Goal: Information Seeking & Learning: Learn about a topic

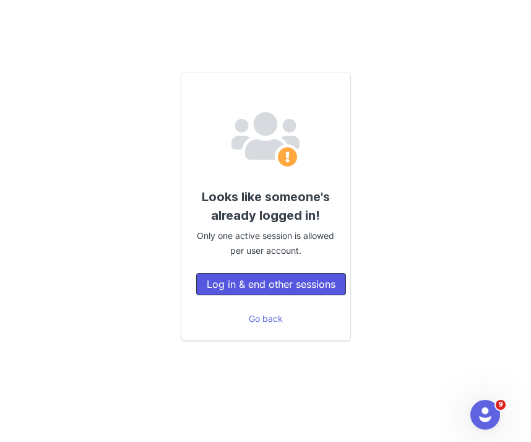
click at [262, 285] on button "Log in & end other sessions" at bounding box center [271, 284] width 150 height 22
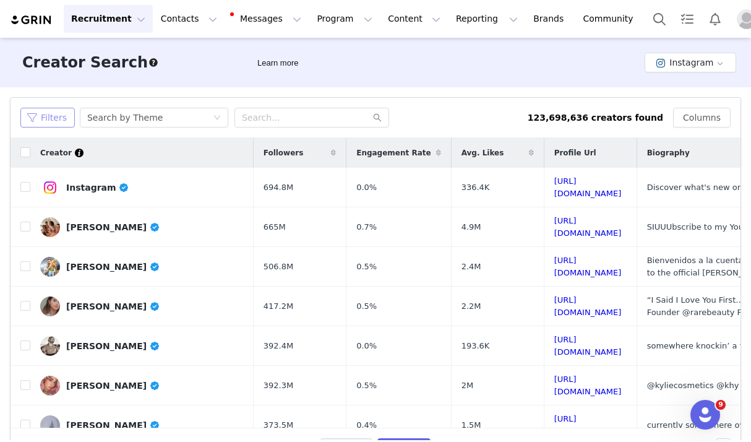
click at [58, 118] on button "Filters" at bounding box center [47, 118] width 54 height 20
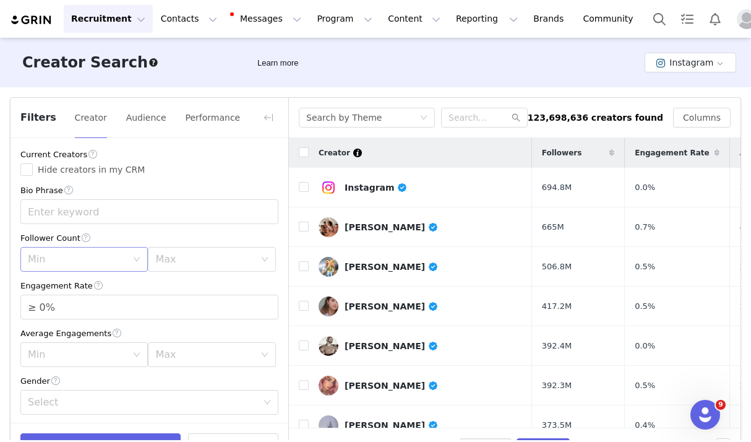
click at [101, 265] on div "Min" at bounding box center [77, 259] width 99 height 12
click at [96, 346] on li "20k" at bounding box center [83, 346] width 127 height 20
click at [183, 259] on div "Max" at bounding box center [204, 259] width 99 height 12
click at [132, 260] on div "Min 20k" at bounding box center [83, 259] width 127 height 25
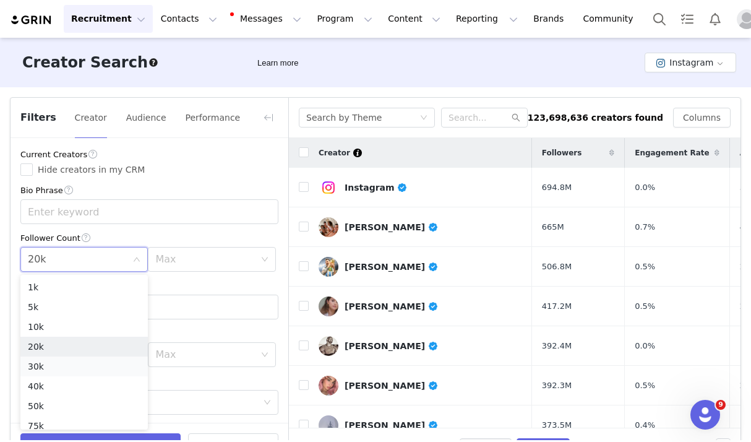
click at [101, 364] on li "30k" at bounding box center [83, 366] width 127 height 20
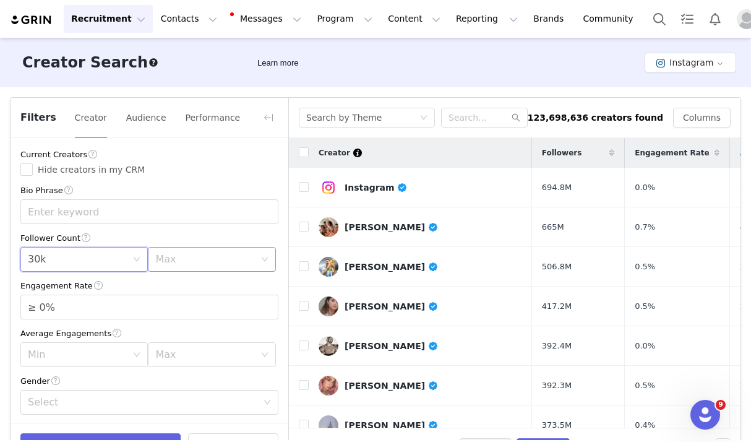
click at [168, 262] on div "Max" at bounding box center [204, 259] width 99 height 12
click at [173, 386] on li "40k" at bounding box center [211, 386] width 127 height 20
click at [43, 308] on input "≥ 0%" at bounding box center [149, 307] width 257 height 24
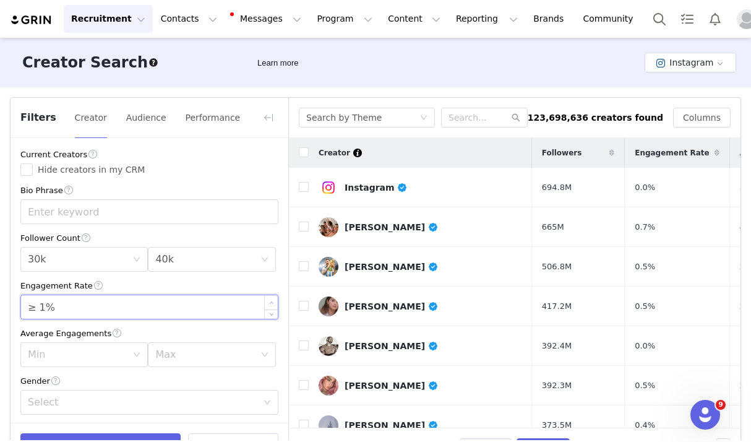
click at [276, 302] on span "Increase Value" at bounding box center [271, 302] width 13 height 14
type input "≥ 2%"
click at [276, 302] on span "Increase Value" at bounding box center [271, 302] width 13 height 14
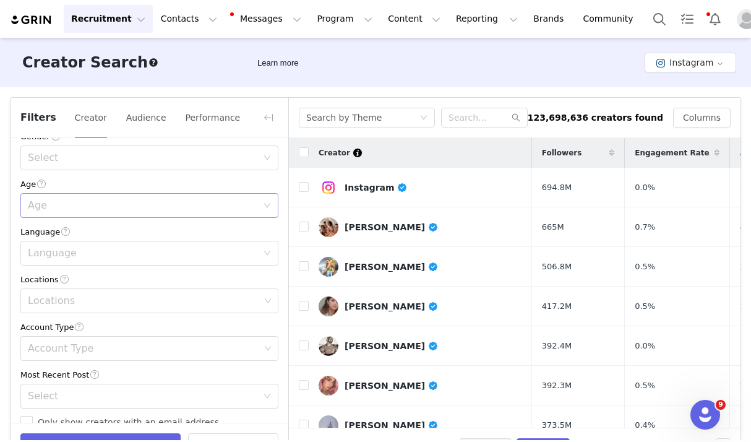
scroll to position [280, 0]
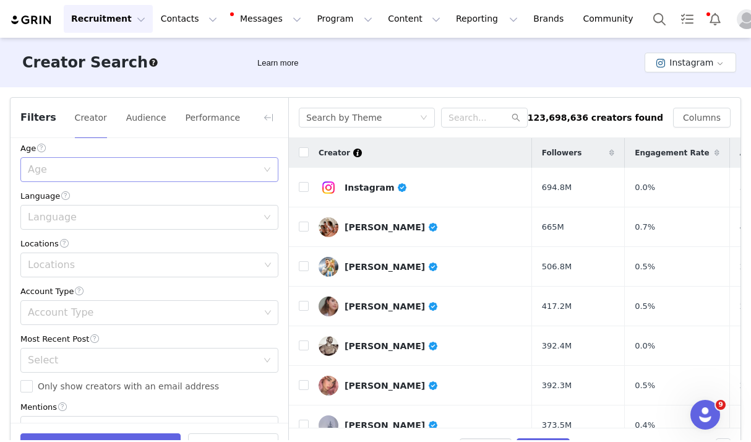
click at [159, 175] on div "Age" at bounding box center [142, 169] width 229 height 12
click at [140, 217] on li "25-34" at bounding box center [149, 217] width 258 height 20
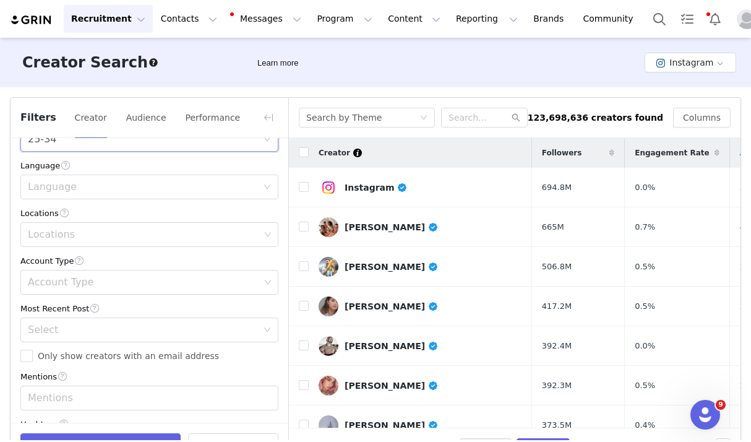
scroll to position [311, 0]
click at [119, 283] on div "Account Type" at bounding box center [144, 281] width 232 height 12
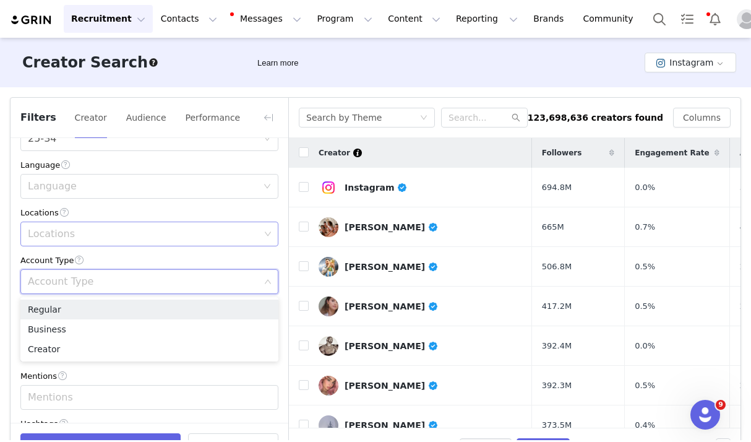
click at [124, 236] on div "Locations" at bounding box center [144, 234] width 232 height 12
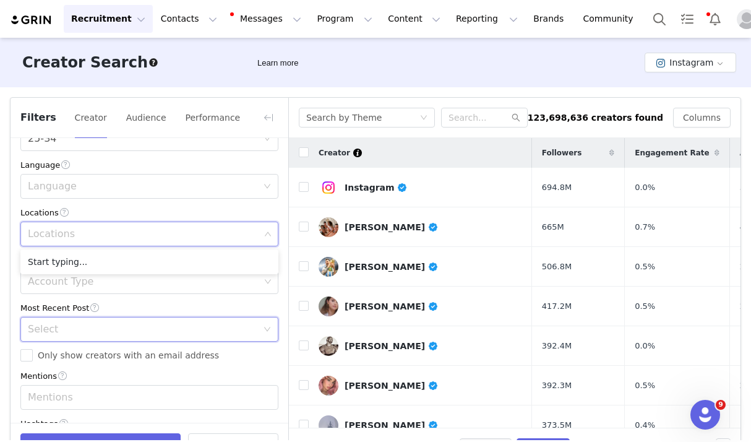
click at [104, 338] on div "Select" at bounding box center [145, 329] width 235 height 24
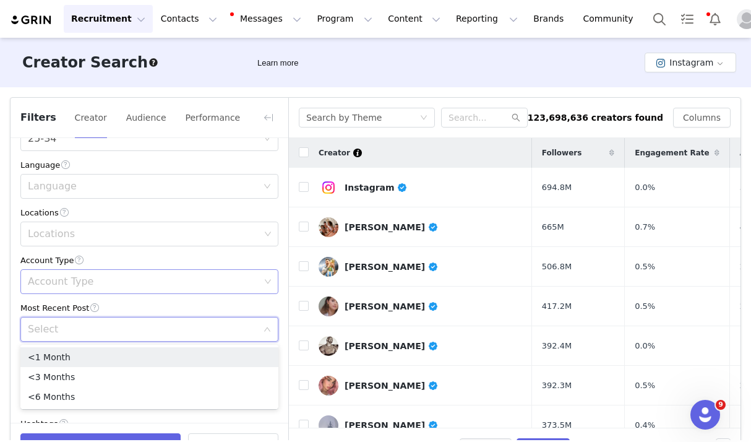
click at [127, 291] on div "Account Type" at bounding box center [144, 282] width 241 height 24
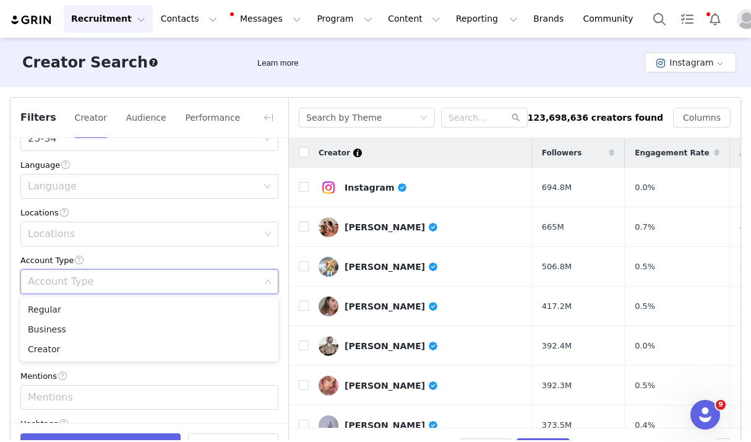
click at [226, 379] on div "Mentions" at bounding box center [149, 375] width 258 height 13
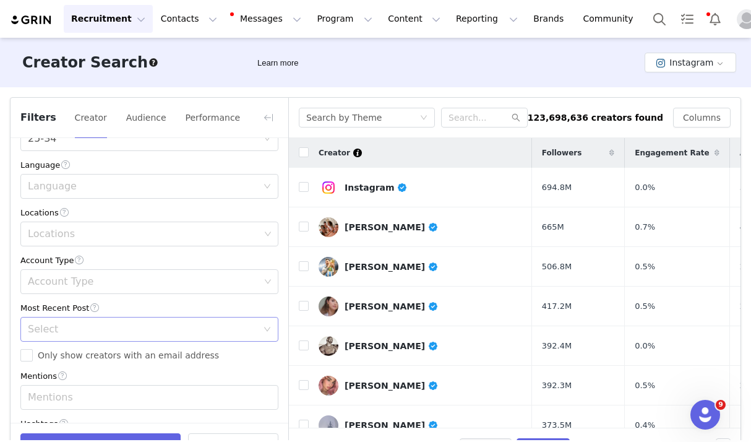
click at [226, 330] on div "Select" at bounding box center [142, 329] width 229 height 12
click at [140, 380] on li "<3 Months" at bounding box center [149, 377] width 258 height 20
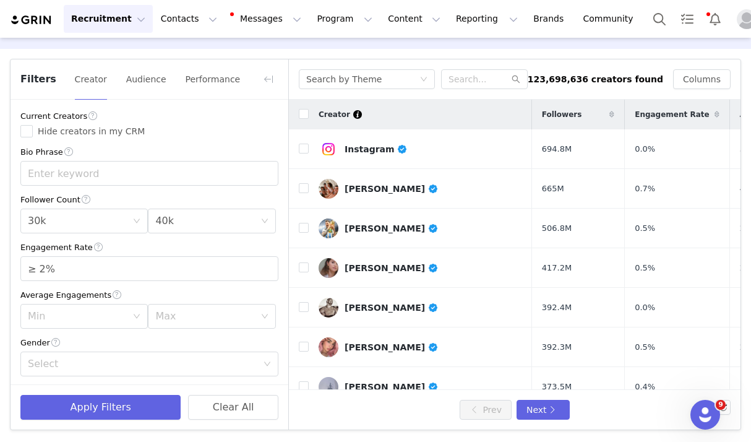
scroll to position [24, 0]
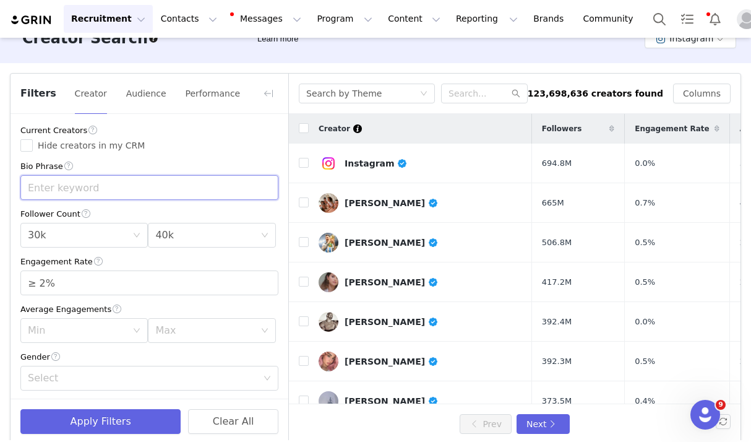
click at [170, 177] on input "text" at bounding box center [149, 187] width 258 height 25
click at [73, 166] on span at bounding box center [68, 166] width 11 height 13
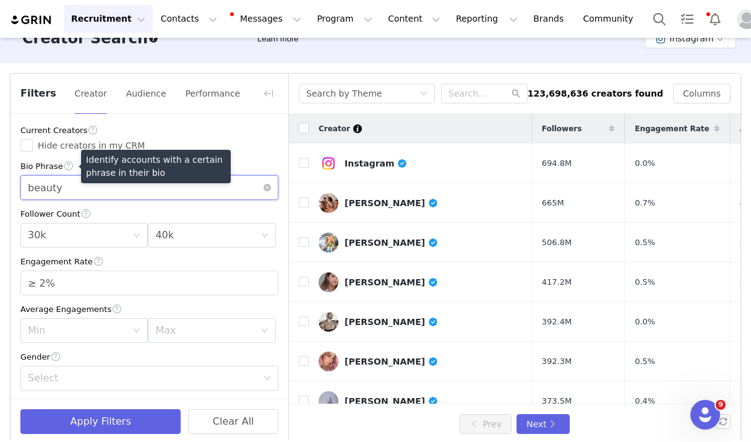
click at [69, 182] on input "beauty" at bounding box center [149, 187] width 258 height 25
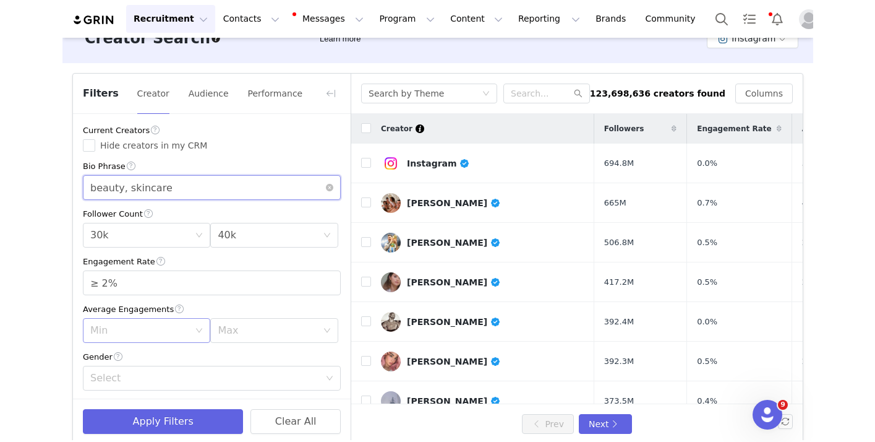
scroll to position [226, 0]
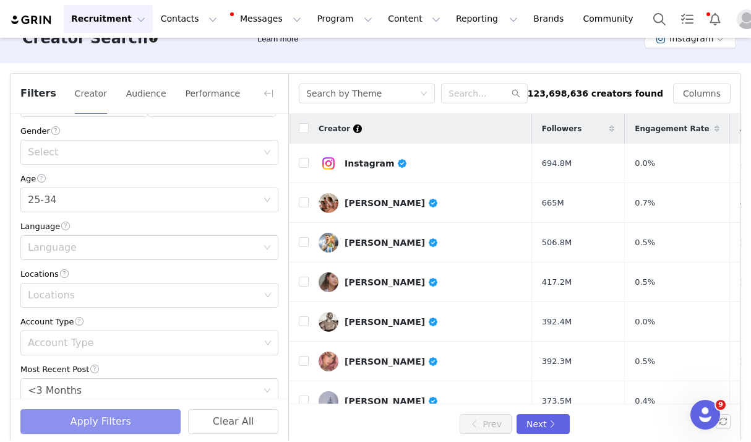
type input "beauty, skincare"
click at [81, 413] on button "Apply Filters" at bounding box center [100, 421] width 160 height 25
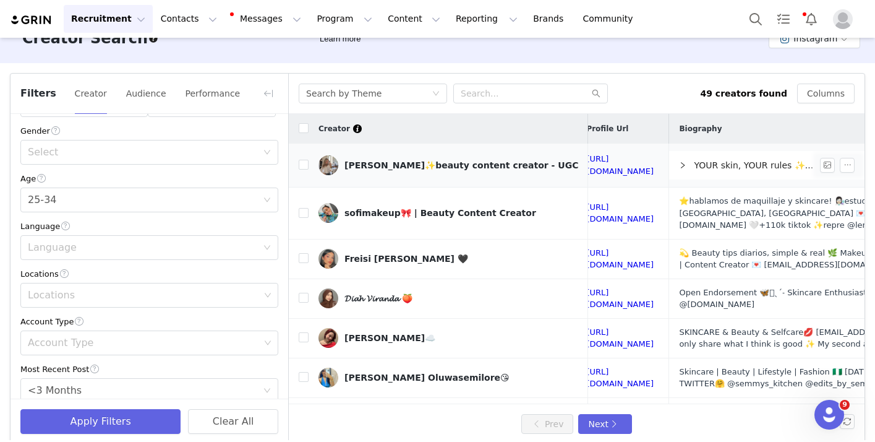
scroll to position [0, 410]
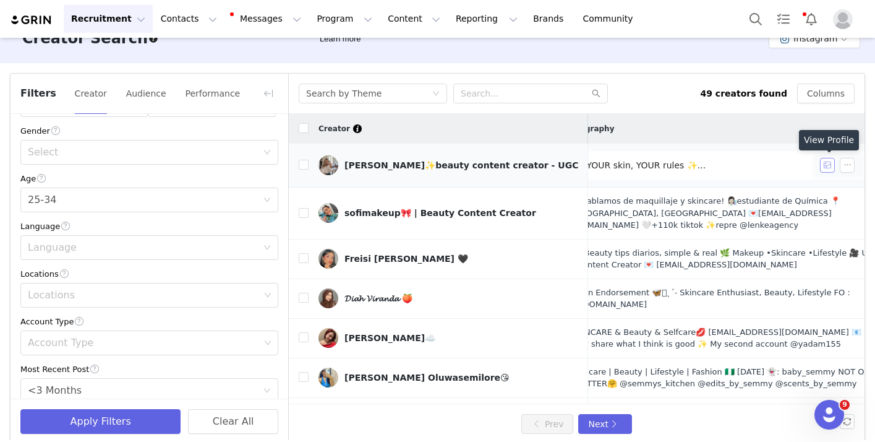
click at [530, 164] on button "button" at bounding box center [827, 165] width 15 height 15
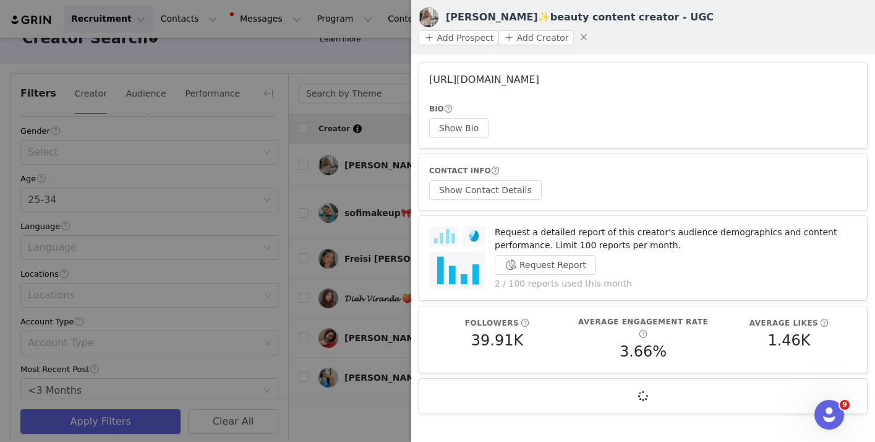
click at [530, 74] on link "[URL][DOMAIN_NAME]" at bounding box center [484, 80] width 110 height 12
click at [377, 221] on div at bounding box center [437, 221] width 875 height 442
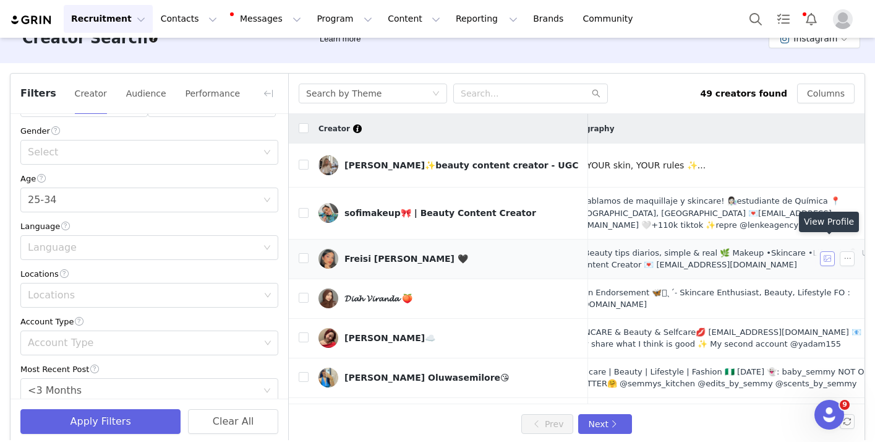
click at [530, 252] on button "button" at bounding box center [827, 258] width 15 height 15
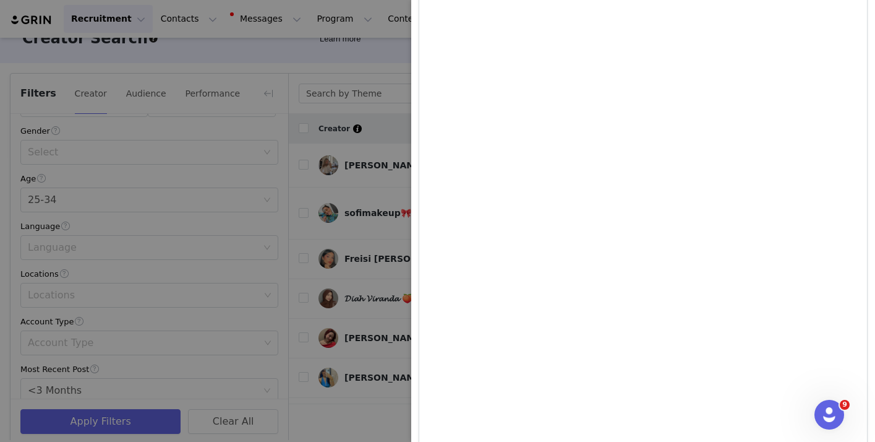
scroll to position [903, 0]
click at [363, 223] on div at bounding box center [437, 221] width 875 height 442
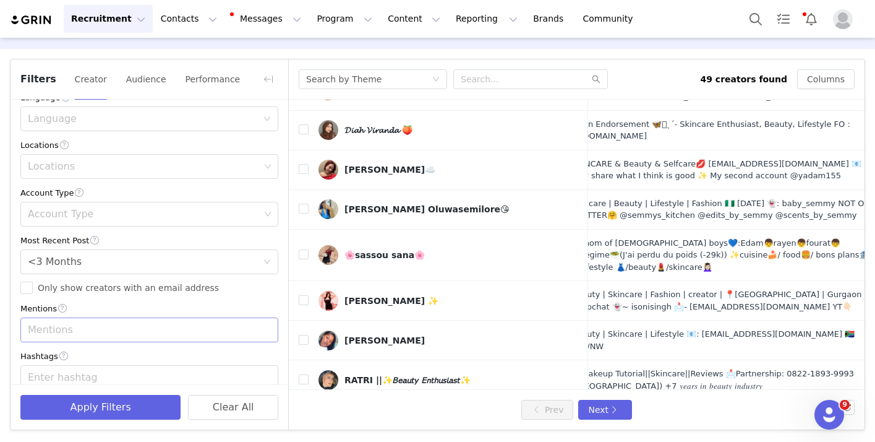
scroll to position [304, 0]
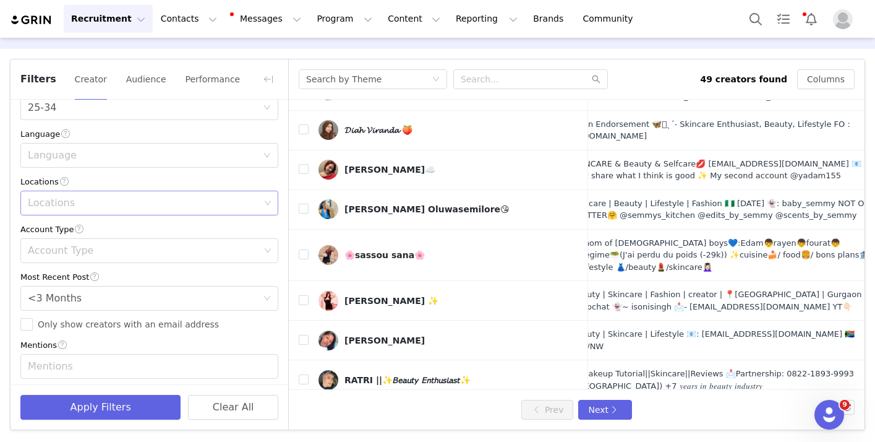
click at [163, 203] on div "Locations" at bounding box center [144, 203] width 232 height 12
type input "united"
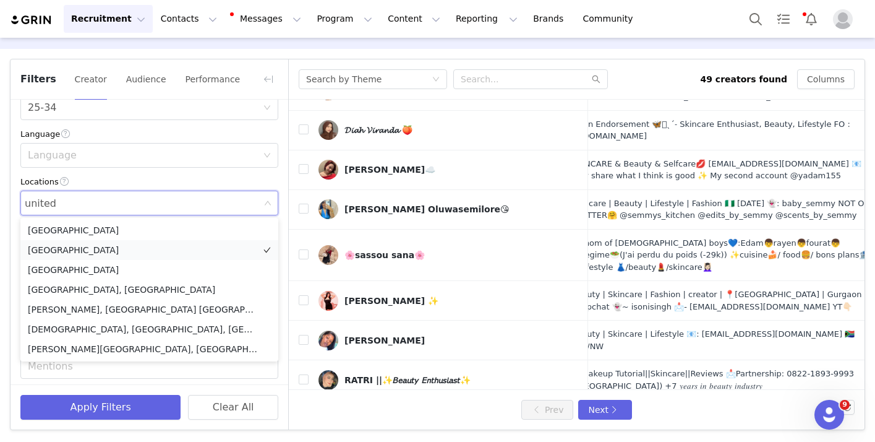
click at [112, 250] on li "[GEOGRAPHIC_DATA]" at bounding box center [149, 250] width 258 height 20
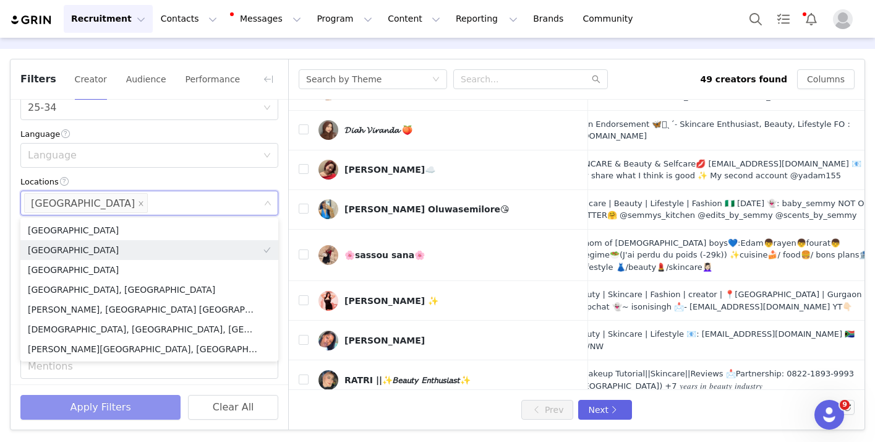
click at [124, 409] on button "Apply Filters" at bounding box center [100, 407] width 160 height 25
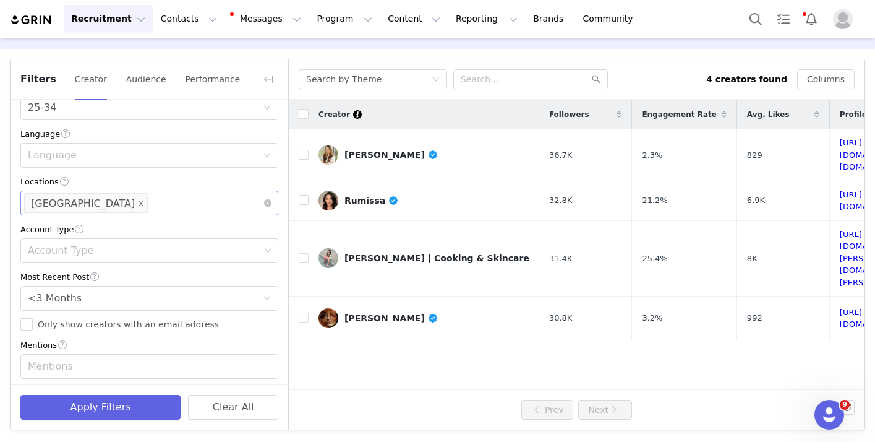
click at [138, 206] on icon "icon: close" at bounding box center [141, 203] width 6 height 6
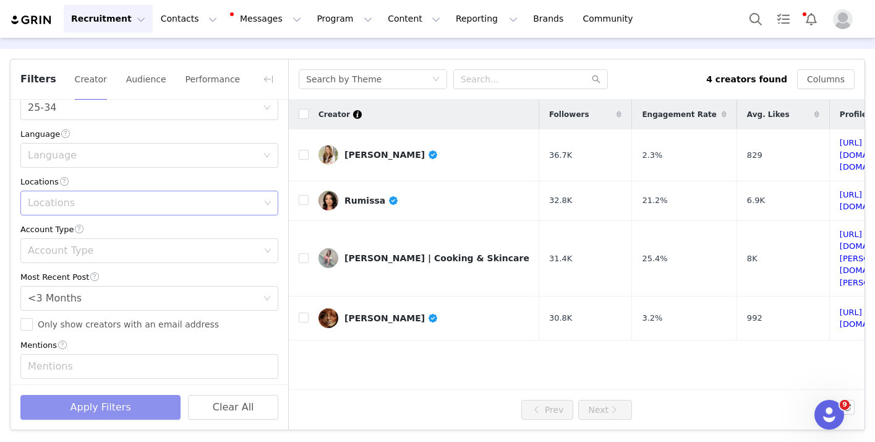
click at [161, 402] on button "Apply Filters" at bounding box center [100, 407] width 160 height 25
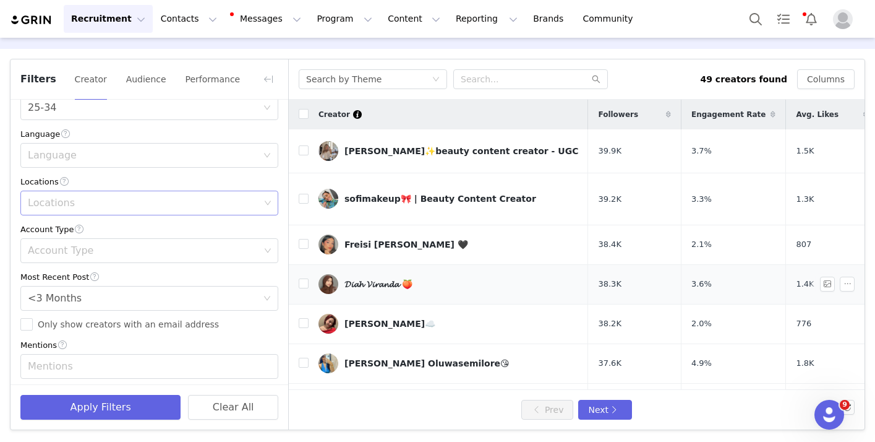
scroll to position [559, 0]
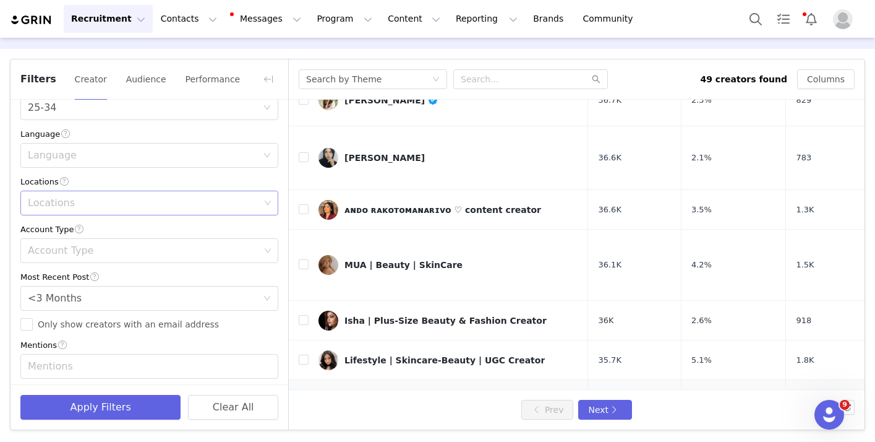
click at [530, 392] on button "button" at bounding box center [827, 399] width 15 height 15
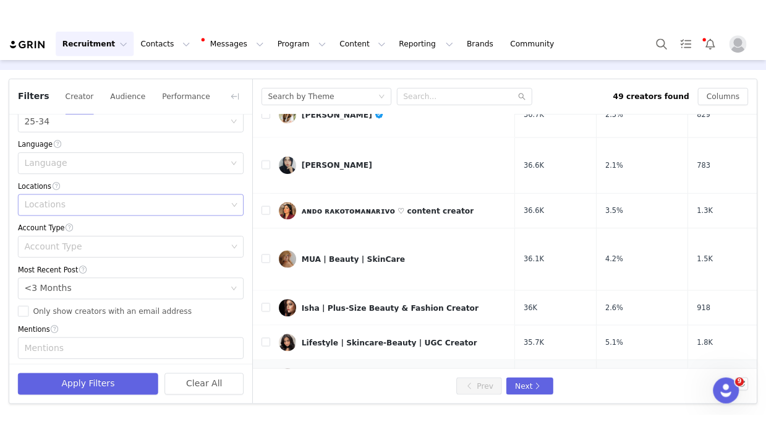
scroll to position [0, 0]
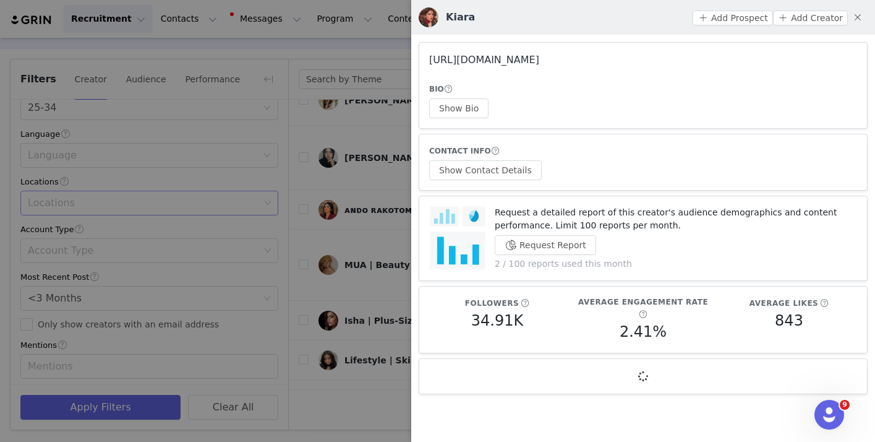
click at [530, 59] on link "[URL][DOMAIN_NAME]" at bounding box center [484, 60] width 110 height 12
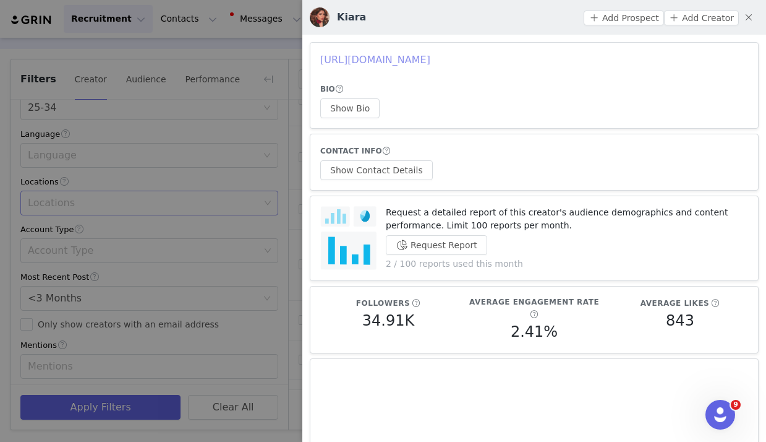
scroll to position [272, 0]
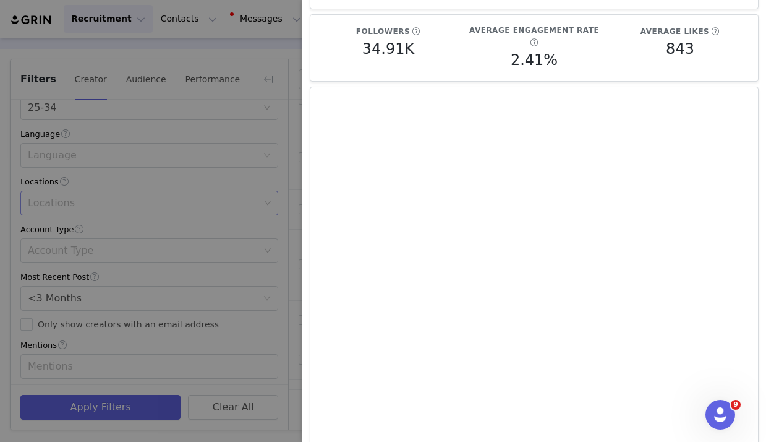
click at [212, 200] on div at bounding box center [383, 221] width 766 height 442
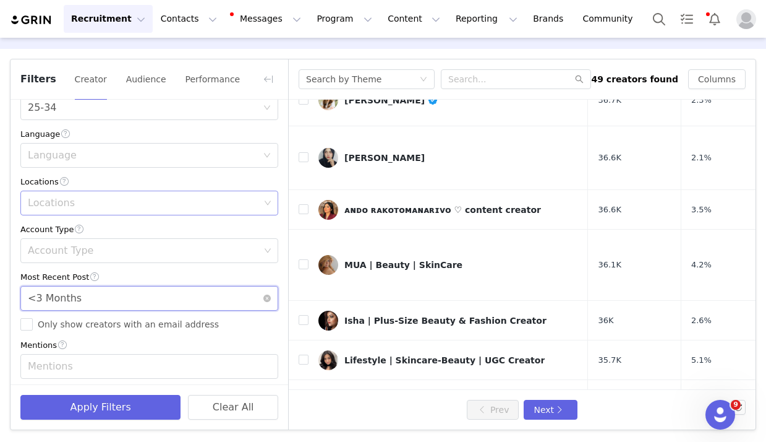
click at [205, 299] on div "Select <3 Months" at bounding box center [145, 298] width 235 height 24
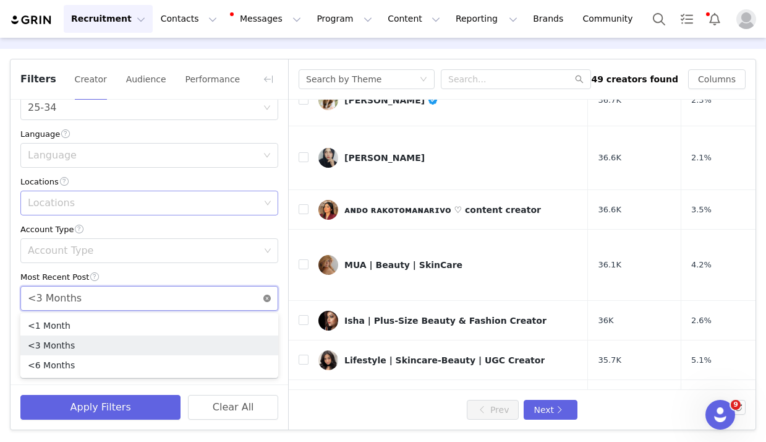
click at [270, 299] on icon "icon: close-circle" at bounding box center [267, 297] width 7 height 7
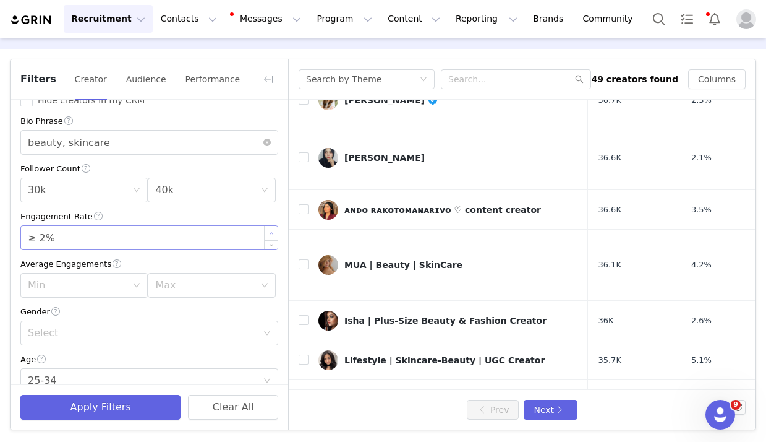
scroll to position [0, 0]
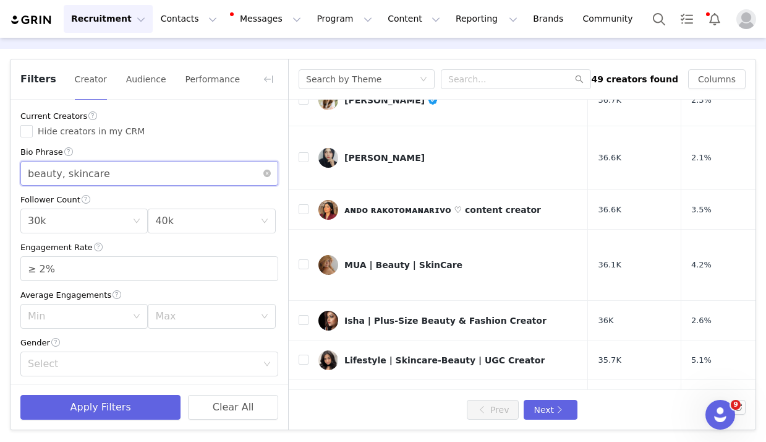
drag, startPoint x: 145, startPoint y: 179, endPoint x: 67, endPoint y: 179, distance: 77.9
click at [67, 179] on input "beauty, skincare" at bounding box center [149, 173] width 258 height 25
type input "beauty"
click at [43, 272] on input "≥ 2%" at bounding box center [149, 269] width 257 height 24
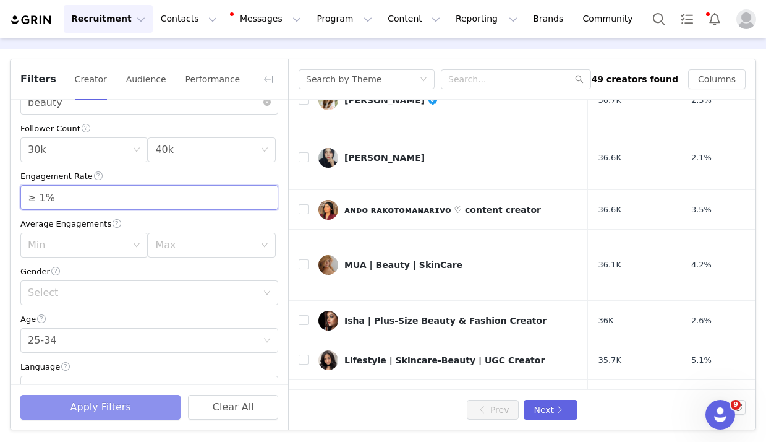
type input "≥ 1%"
click at [131, 408] on button "Apply Filters" at bounding box center [100, 407] width 160 height 25
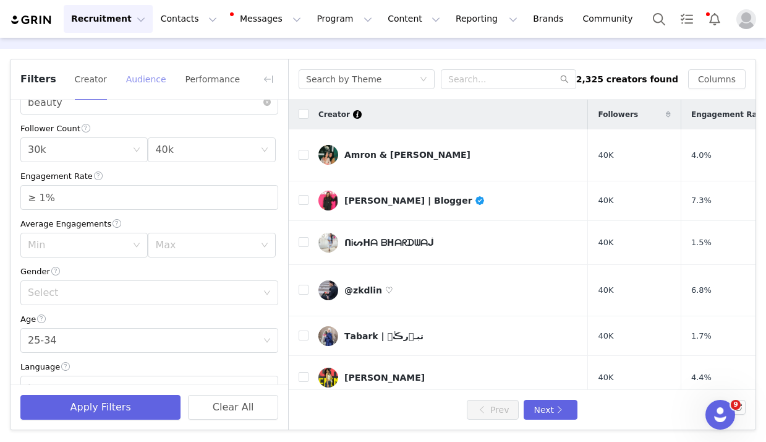
click at [147, 87] on button "Audience" at bounding box center [146, 79] width 41 height 20
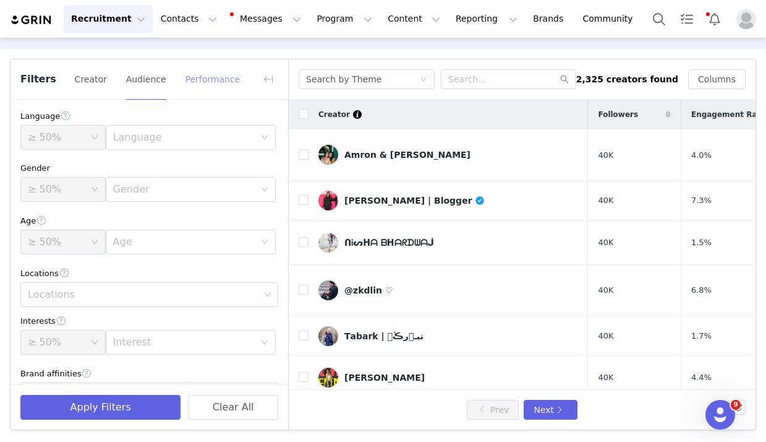
click at [191, 72] on button "Performance" at bounding box center [212, 79] width 56 height 20
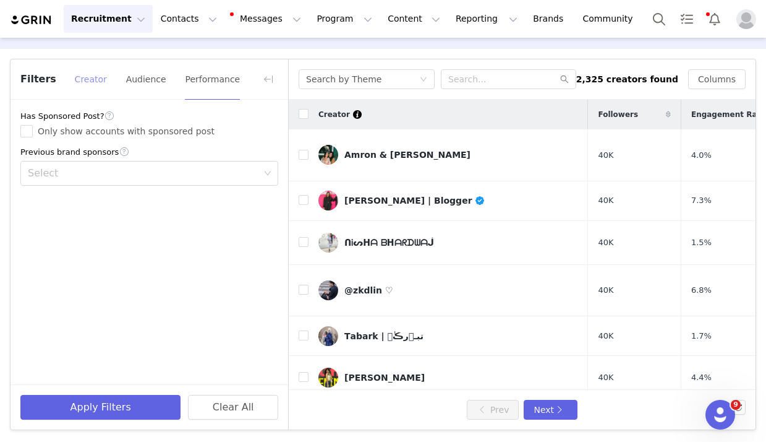
click at [74, 77] on button "Creator" at bounding box center [90, 79] width 33 height 20
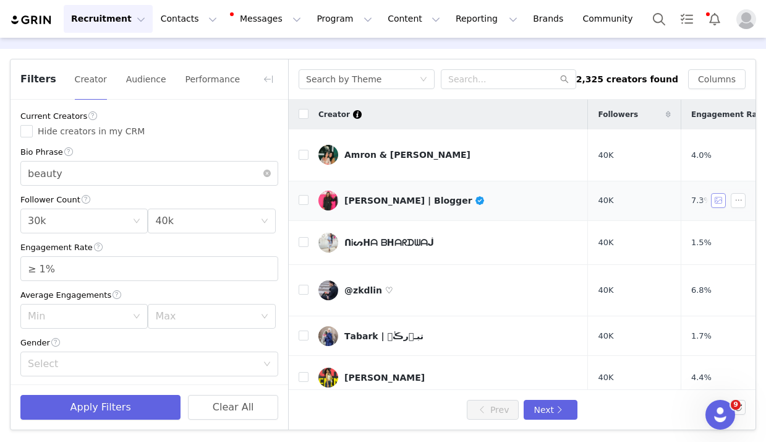
click at [530, 193] on button "button" at bounding box center [718, 200] width 15 height 15
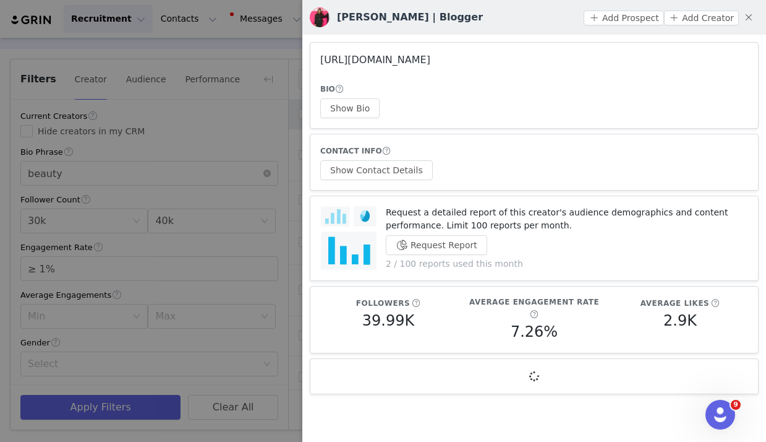
click at [431, 59] on link "[URL][DOMAIN_NAME]" at bounding box center [375, 60] width 110 height 12
click at [267, 215] on div at bounding box center [383, 221] width 766 height 442
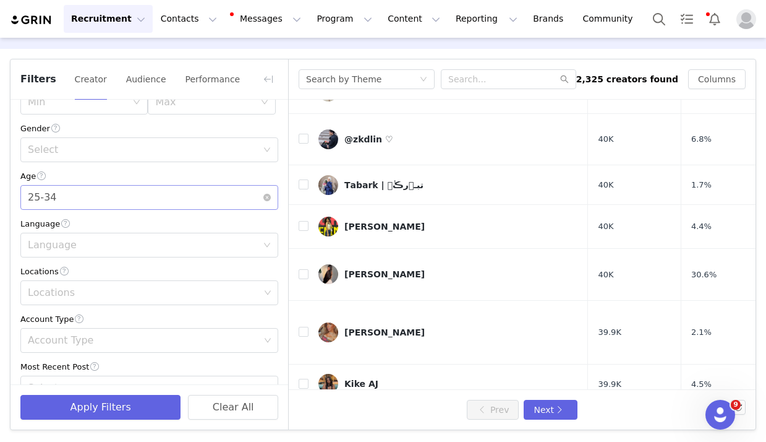
scroll to position [326, 0]
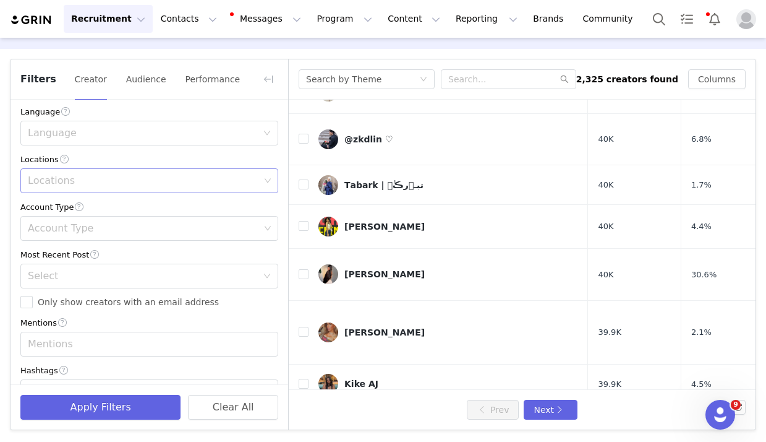
click at [136, 189] on div "Locations" at bounding box center [144, 181] width 241 height 24
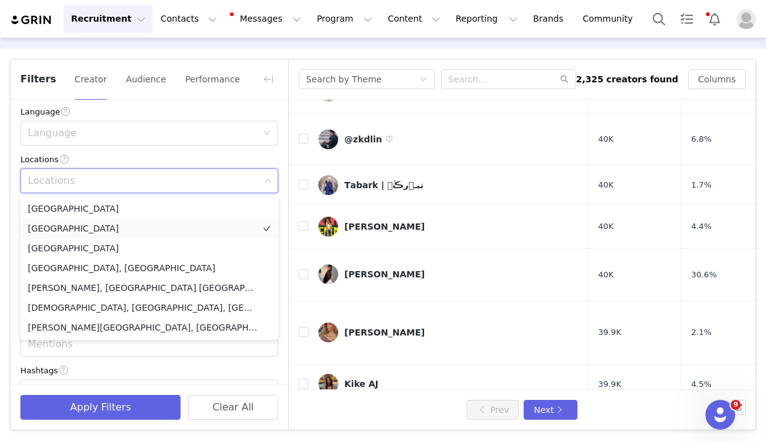
click at [126, 227] on li "[GEOGRAPHIC_DATA]" at bounding box center [149, 228] width 258 height 20
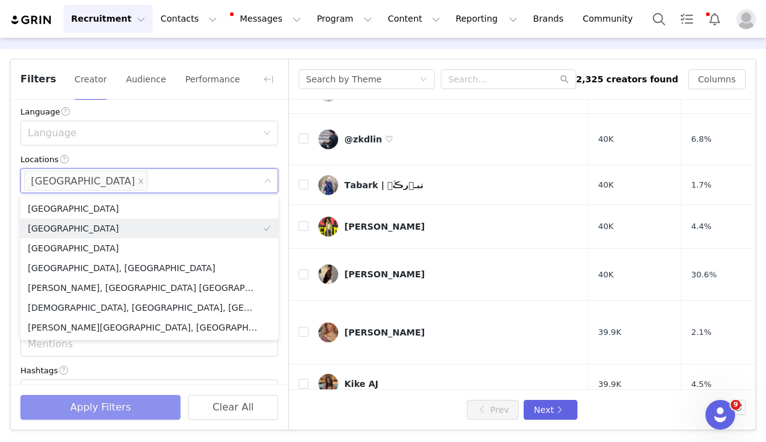
click at [135, 408] on button "Apply Filters" at bounding box center [100, 407] width 160 height 25
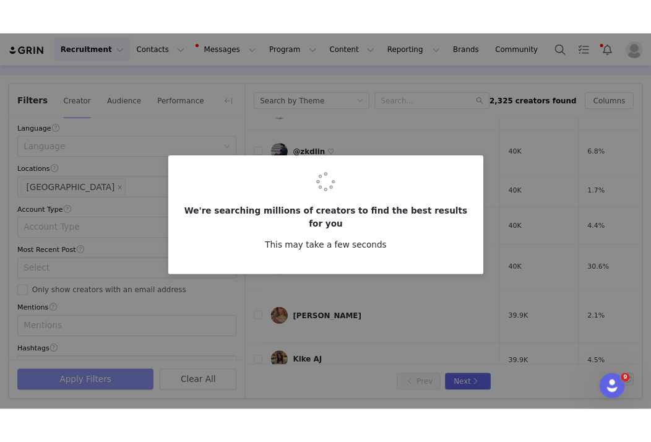
scroll to position [0, 0]
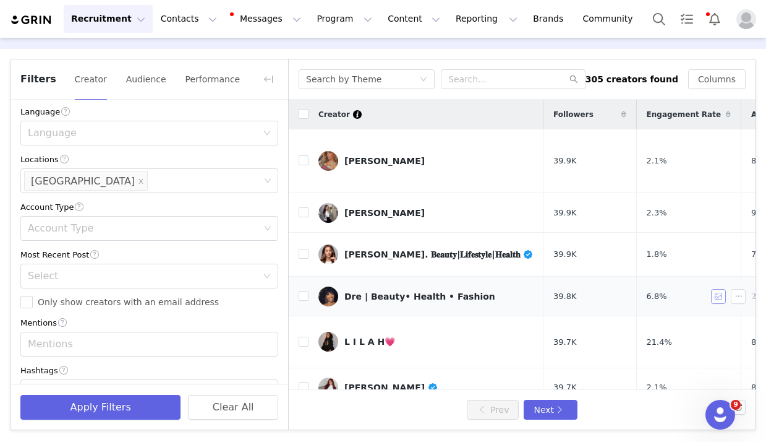
click at [530, 289] on button "button" at bounding box center [718, 296] width 15 height 15
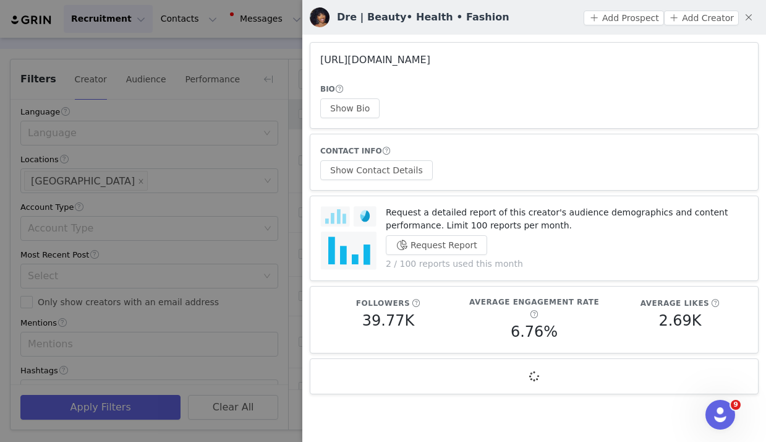
click at [431, 59] on link "[URL][DOMAIN_NAME]" at bounding box center [375, 60] width 110 height 12
click at [281, 168] on div at bounding box center [383, 221] width 766 height 442
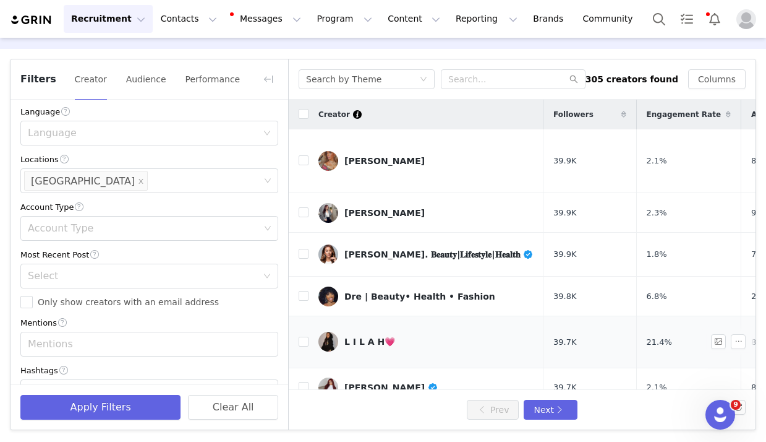
click at [410, 332] on link "L I L A H💗" at bounding box center [426, 342] width 215 height 20
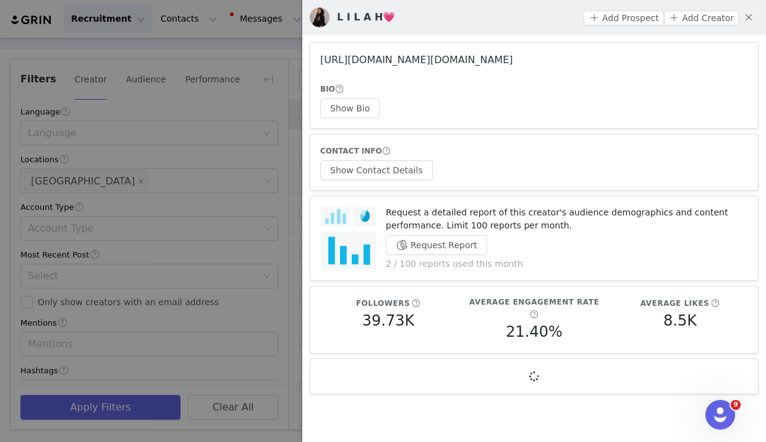
click at [453, 59] on link "[URL][DOMAIN_NAME][DOMAIN_NAME]" at bounding box center [416, 60] width 193 height 12
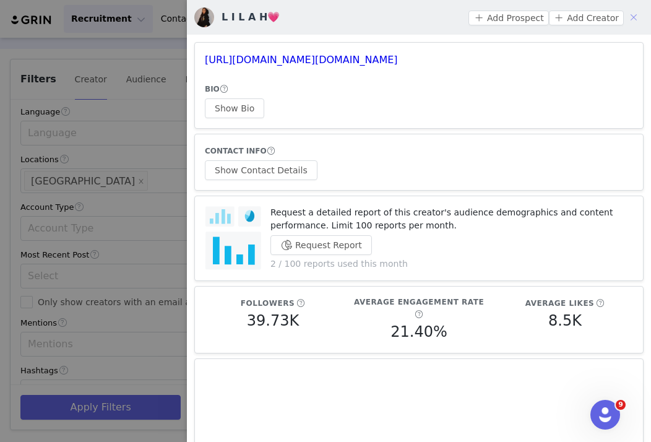
click at [530, 18] on button "button" at bounding box center [634, 17] width 20 height 20
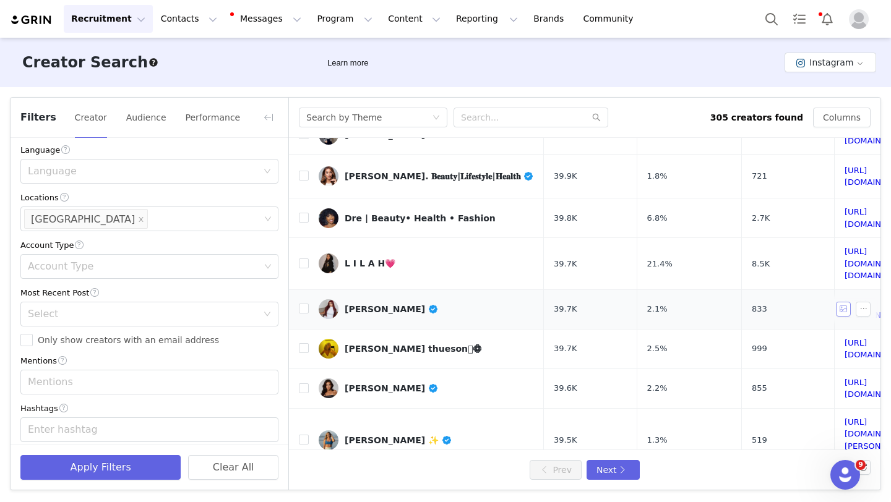
click at [530, 302] on button "button" at bounding box center [843, 309] width 15 height 15
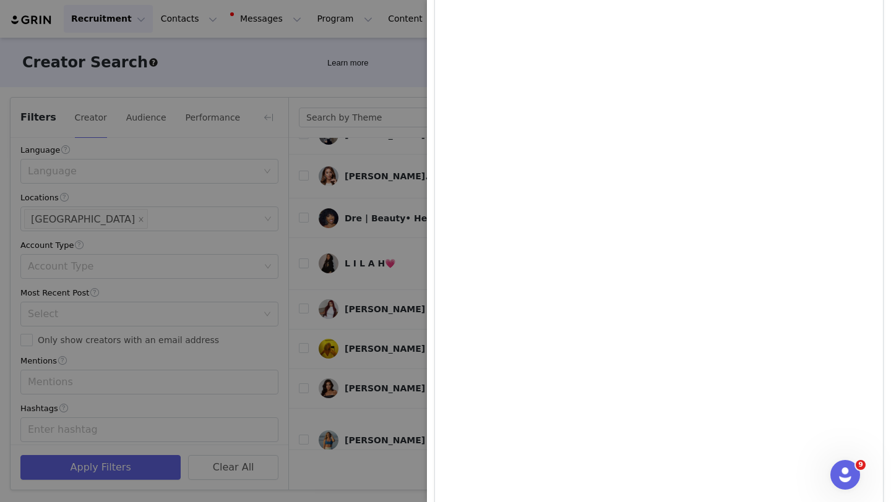
scroll to position [1331, 0]
click at [393, 268] on div at bounding box center [445, 251] width 891 height 502
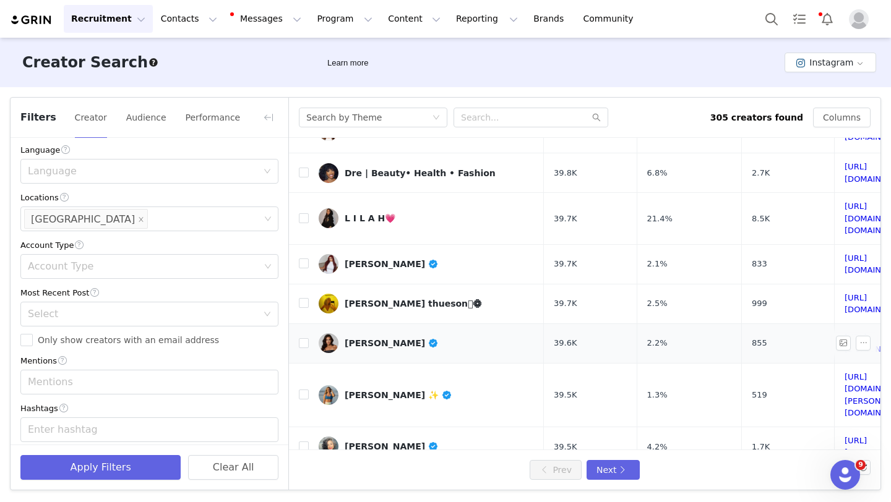
scroll to position [180, 0]
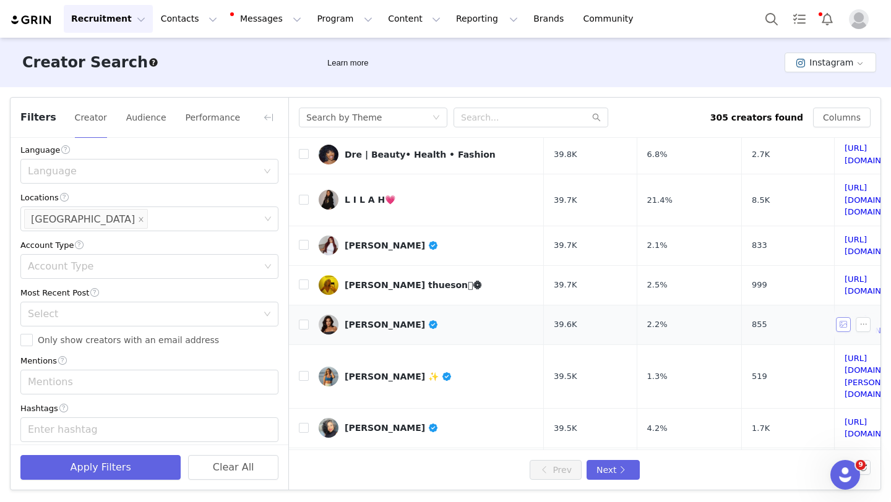
click at [530, 317] on button "button" at bounding box center [843, 324] width 15 height 15
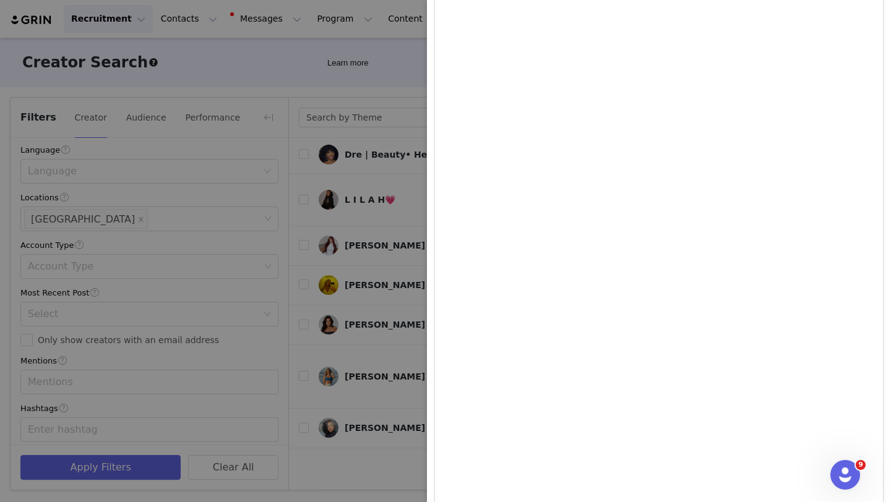
scroll to position [0, 0]
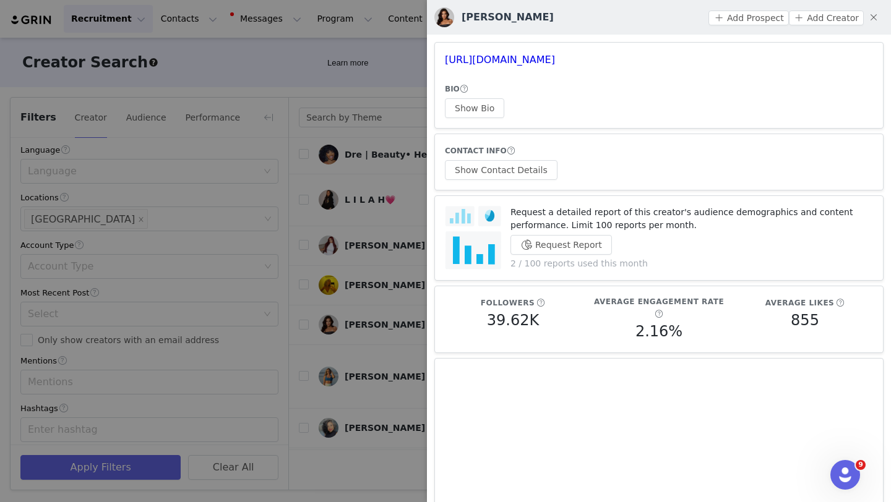
click at [398, 181] on div at bounding box center [445, 251] width 891 height 502
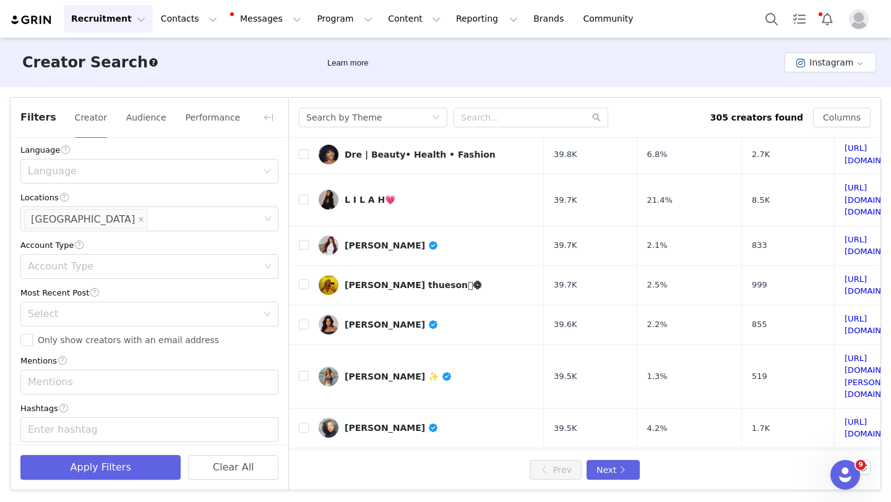
click at [530, 441] on button "button" at bounding box center [843, 473] width 15 height 15
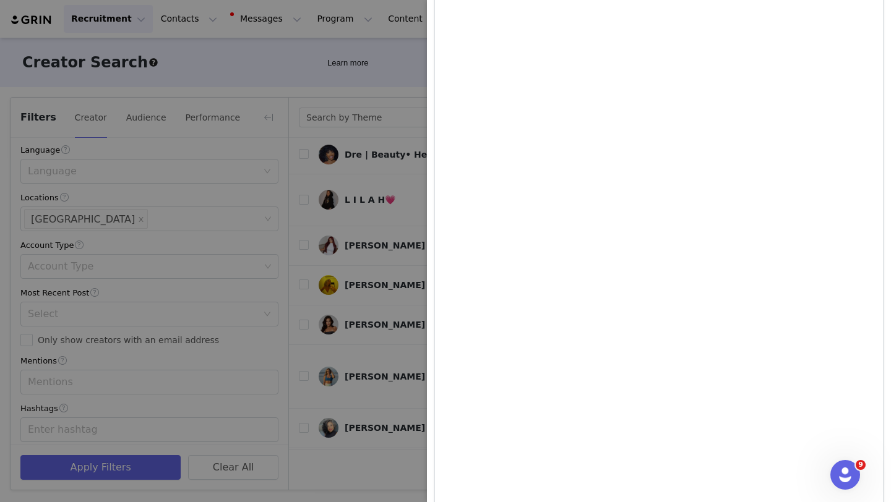
scroll to position [747, 0]
click at [367, 230] on div at bounding box center [445, 251] width 891 height 502
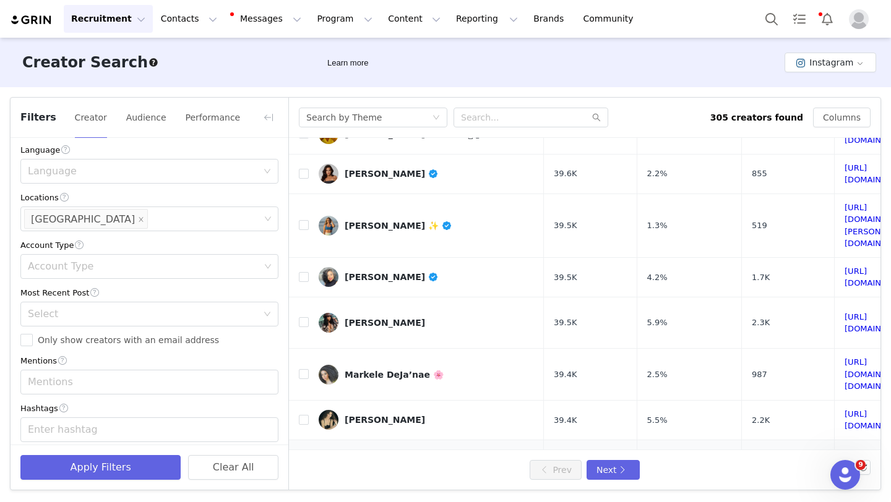
scroll to position [434, 0]
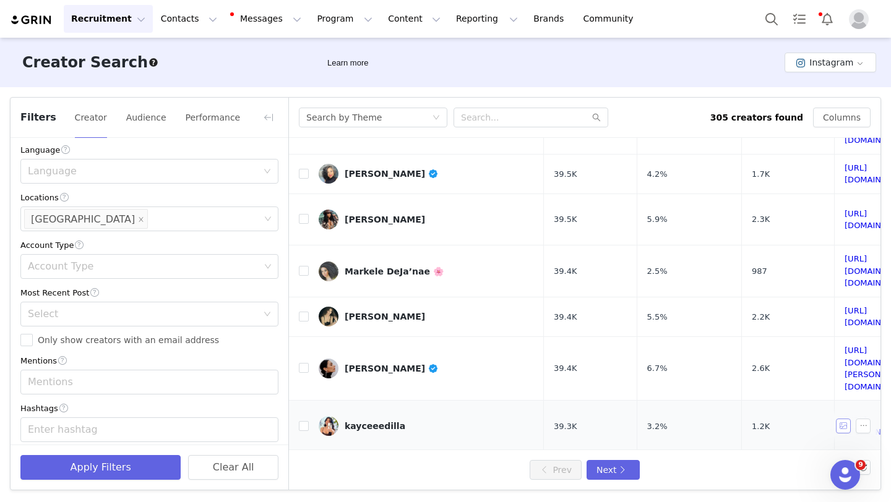
click at [530, 419] on button "button" at bounding box center [843, 426] width 15 height 15
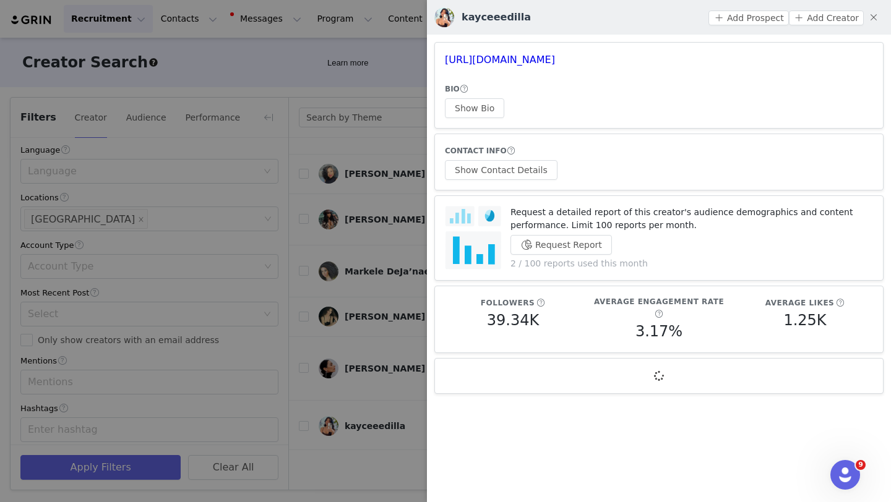
scroll to position [0, 0]
click at [489, 99] on button "Show Bio" at bounding box center [474, 108] width 59 height 20
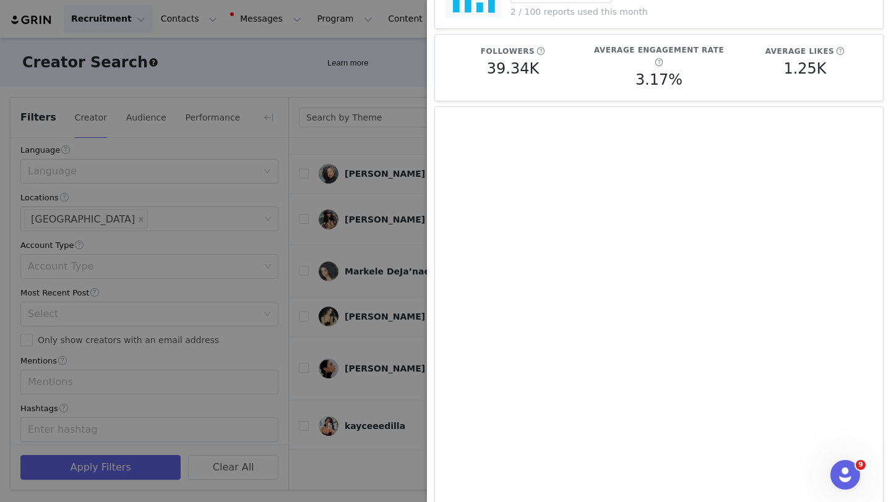
scroll to position [510, 0]
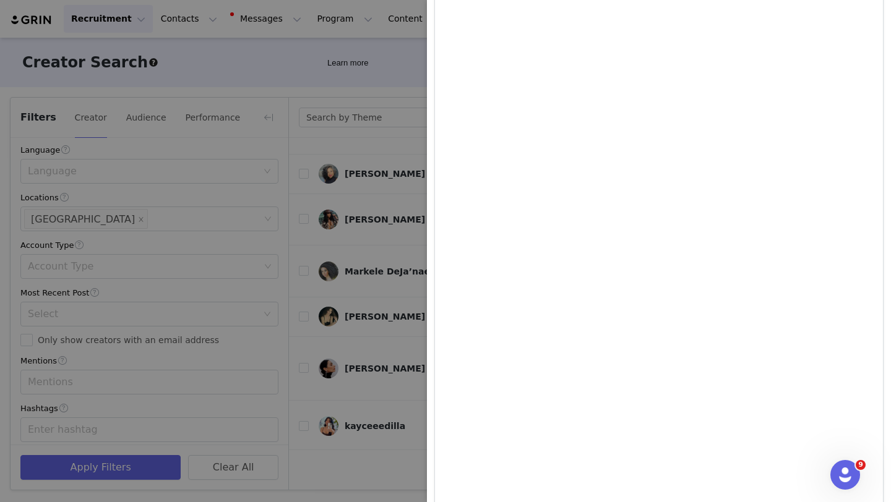
click at [332, 315] on div at bounding box center [445, 251] width 891 height 502
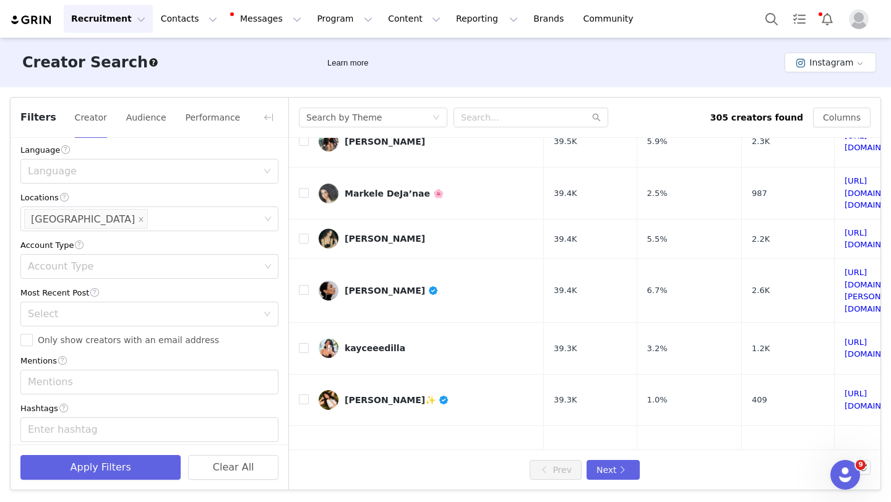
scroll to position [536, 0]
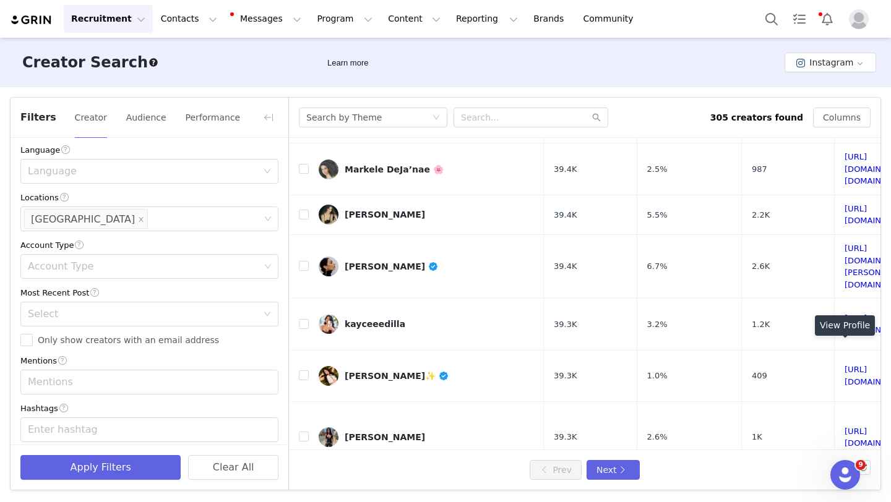
click at [530, 441] on button "button" at bounding box center [843, 493] width 15 height 15
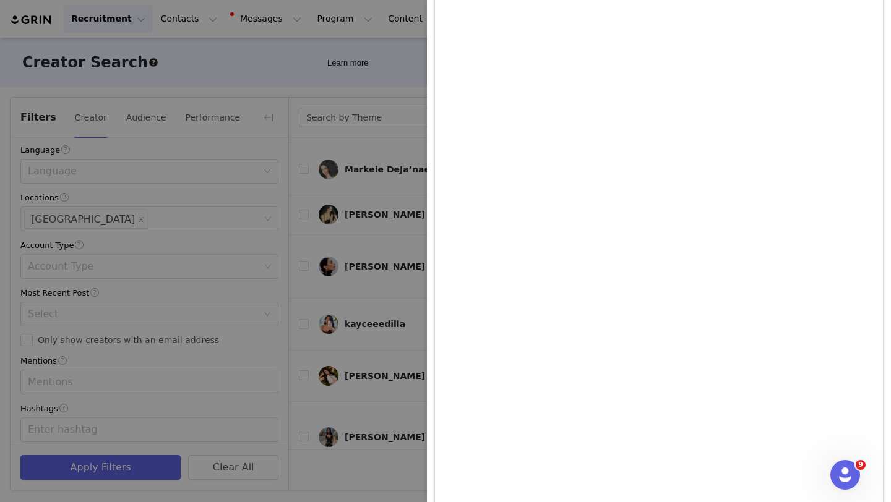
scroll to position [1352, 0]
click at [369, 246] on div at bounding box center [445, 251] width 891 height 502
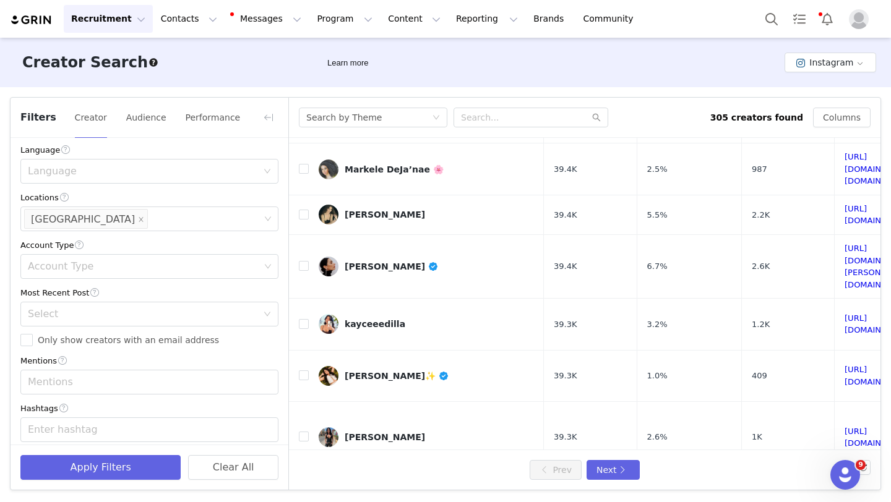
scroll to position [0, 0]
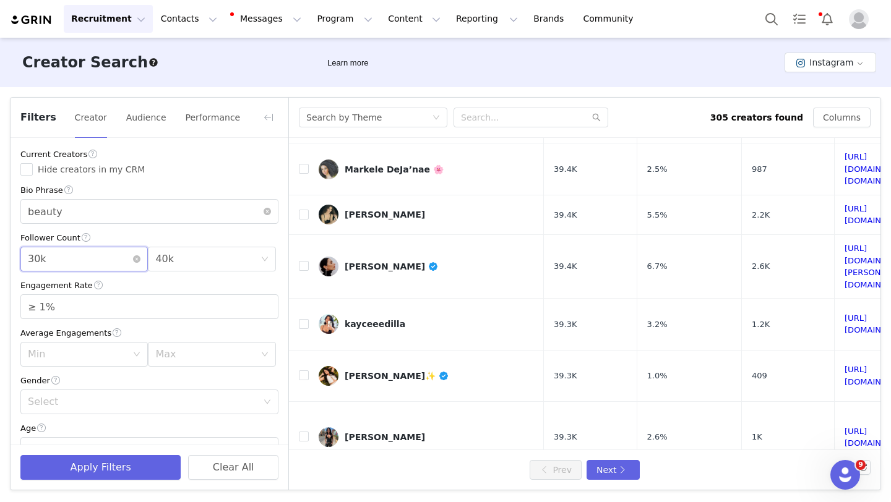
click at [124, 260] on div "Min 30k" at bounding box center [80, 259] width 105 height 24
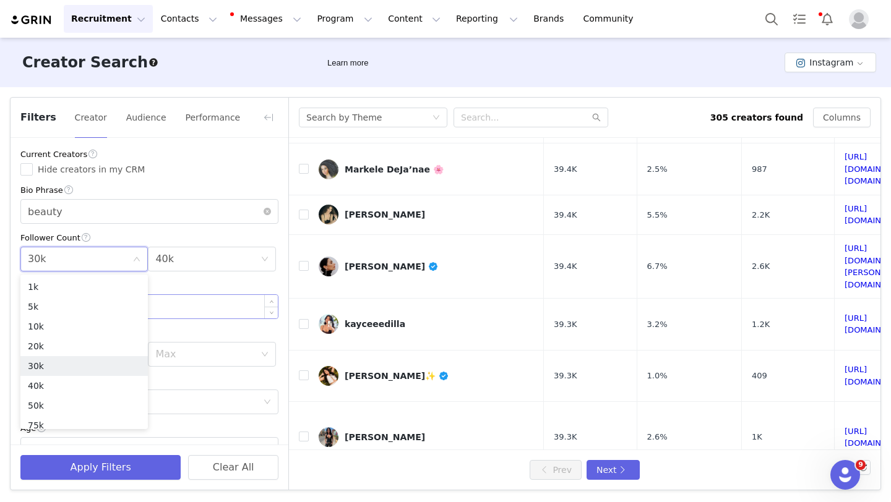
click at [185, 309] on input "≥ 1%" at bounding box center [149, 307] width 257 height 24
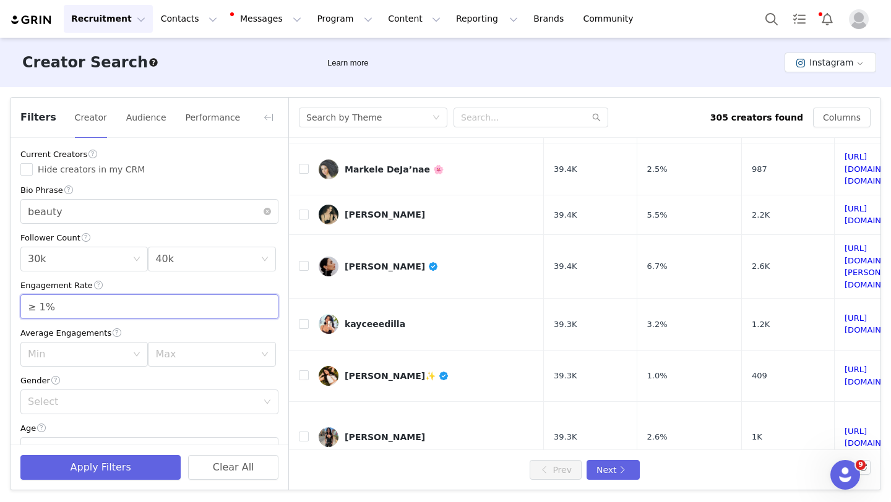
click at [189, 293] on div "Engagement Rate ≥ 1%" at bounding box center [149, 299] width 258 height 40
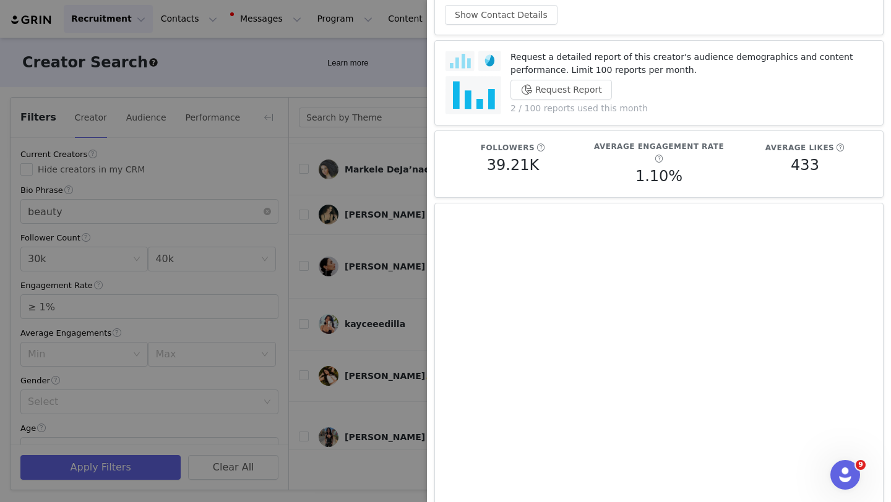
scroll to position [349, 0]
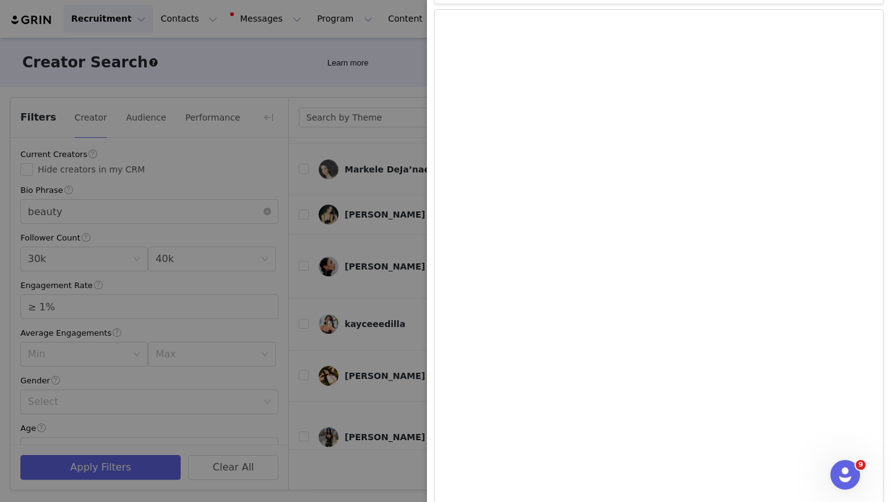
click at [375, 302] on div at bounding box center [445, 251] width 891 height 502
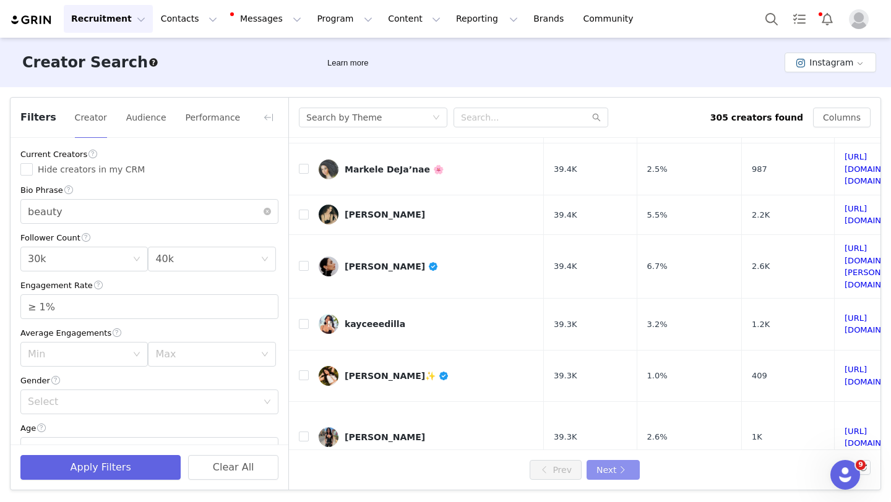
click at [530, 441] on button "Next" at bounding box center [612, 470] width 53 height 20
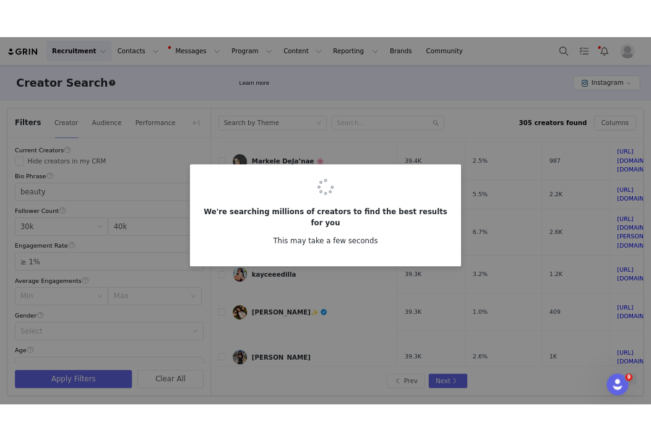
scroll to position [0, 0]
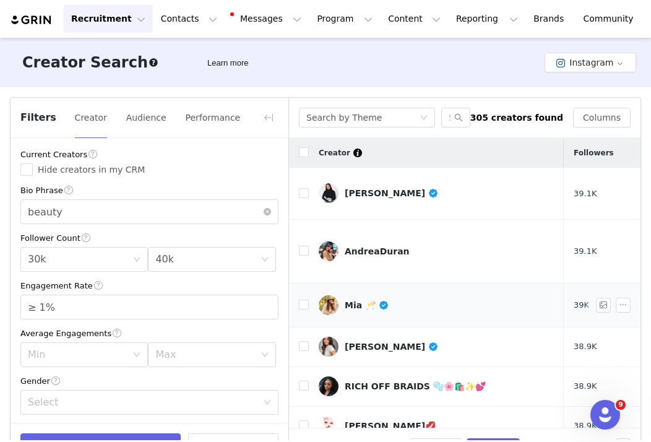
click at [397, 295] on link "Mia 🥂" at bounding box center [436, 305] width 235 height 20
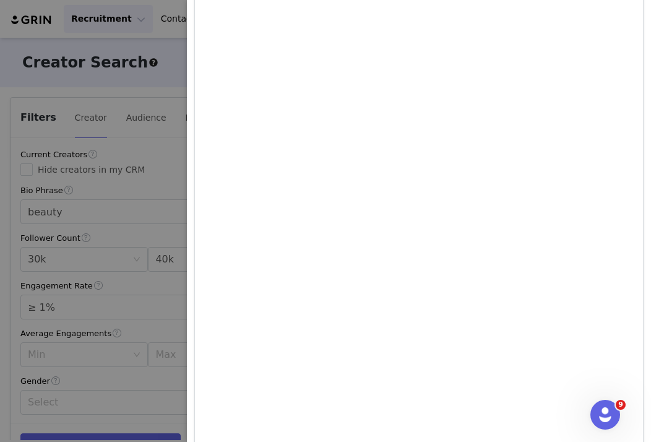
scroll to position [1477, 0]
click at [163, 208] on div at bounding box center [325, 221] width 651 height 442
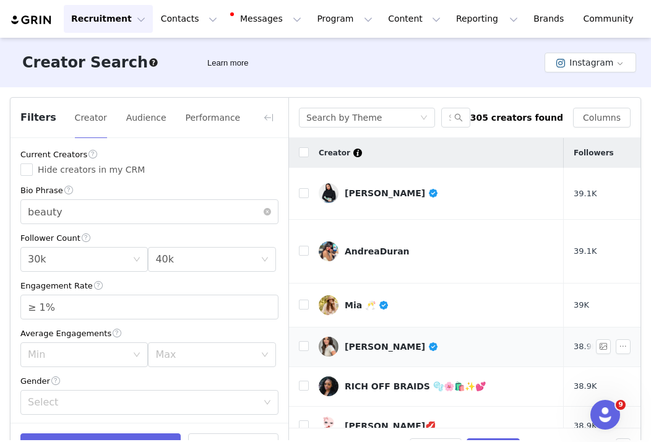
click at [372, 336] on link "[PERSON_NAME]" at bounding box center [436, 346] width 235 height 20
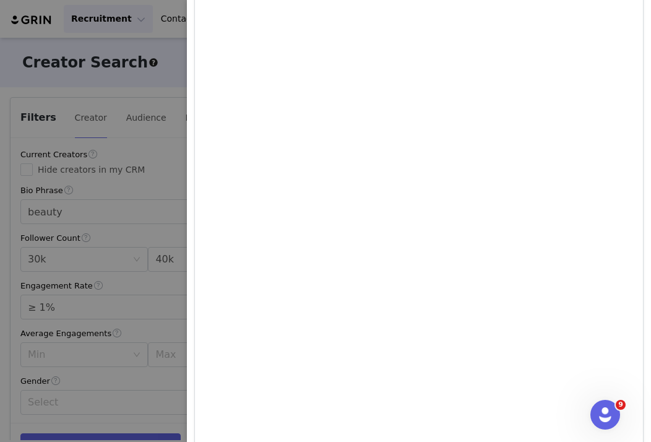
scroll to position [518, 0]
click at [171, 118] on div at bounding box center [325, 221] width 651 height 442
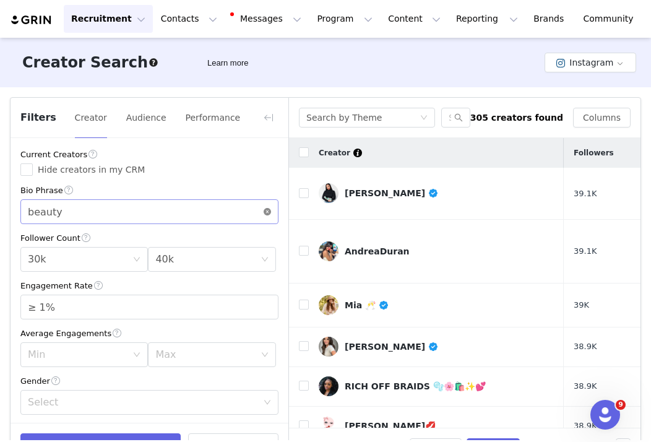
click at [268, 215] on icon "icon: close-circle" at bounding box center [267, 211] width 7 height 7
click at [228, 215] on input "text" at bounding box center [149, 211] width 258 height 25
type input "s"
type input "k"
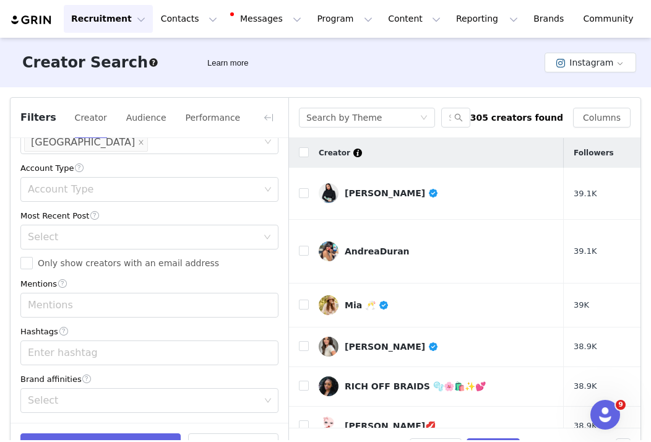
scroll to position [38, 0]
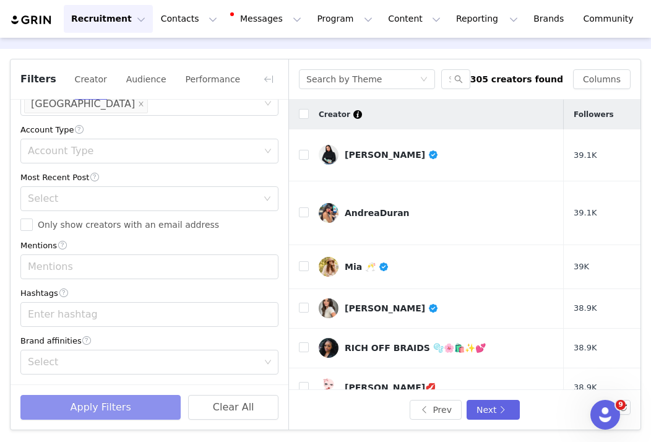
type input "skincare, beauty"
click at [82, 403] on button "Apply Filters" at bounding box center [100, 407] width 160 height 25
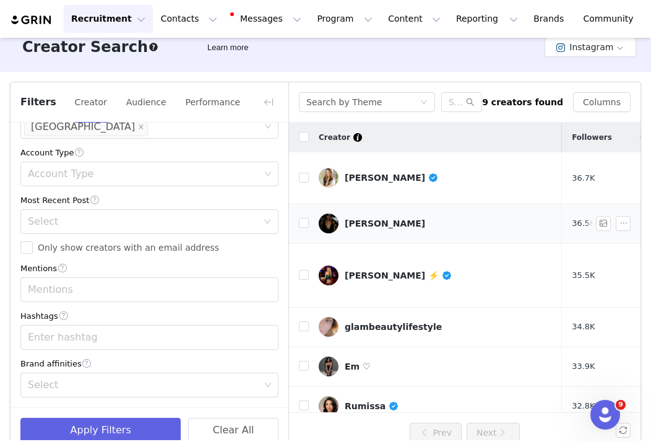
scroll to position [0, 0]
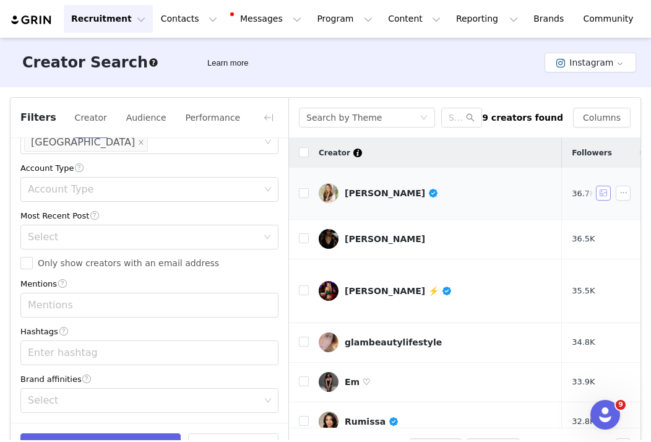
click at [530, 188] on button "button" at bounding box center [603, 193] width 15 height 15
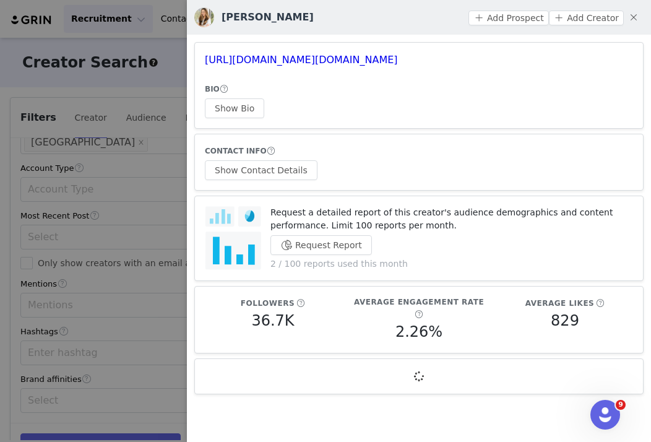
drag, startPoint x: 430, startPoint y: 63, endPoint x: 202, endPoint y: 61, distance: 228.3
click at [202, 61] on article "[URL][DOMAIN_NAME][DOMAIN_NAME] BIO Show Bio" at bounding box center [418, 85] width 449 height 87
copy link "[URL][DOMAIN_NAME][DOMAIN_NAME]"
click at [139, 168] on div at bounding box center [325, 221] width 651 height 442
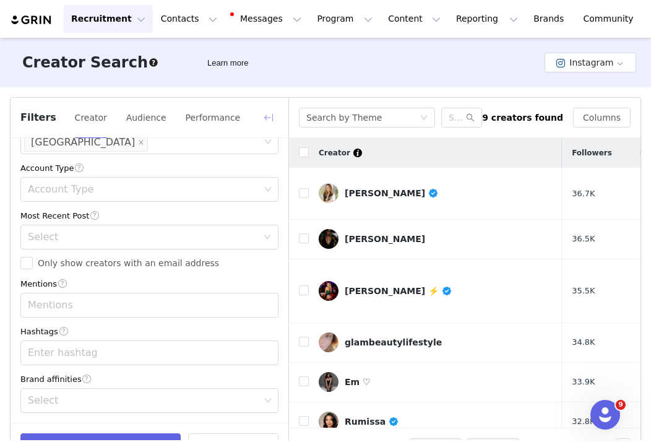
click at [266, 115] on button "button" at bounding box center [269, 118] width 20 height 20
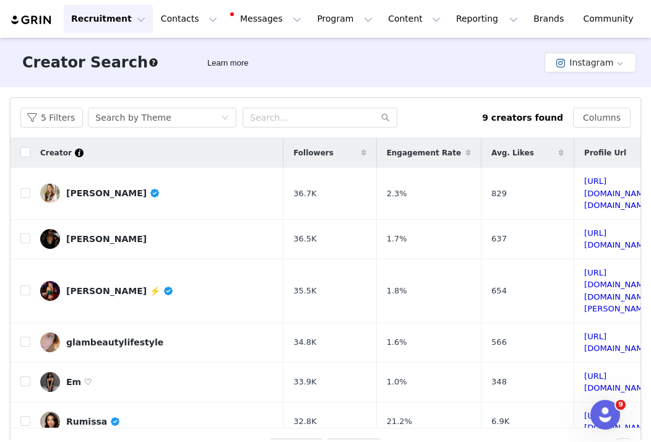
scroll to position [651, 0]
click at [530, 231] on button "button" at bounding box center [603, 238] width 15 height 15
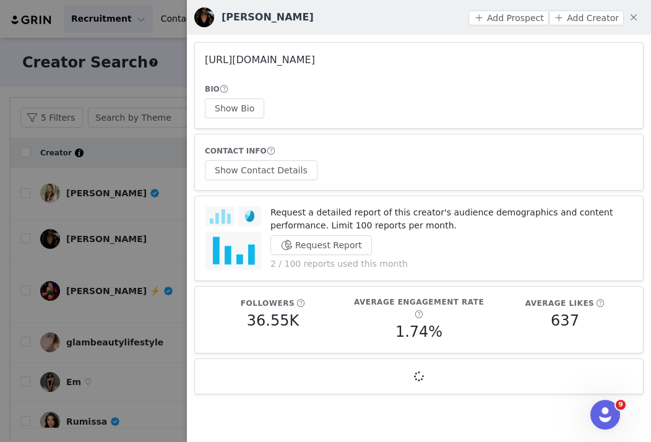
drag, startPoint x: 406, startPoint y: 60, endPoint x: 205, endPoint y: 61, distance: 201.0
click at [205, 61] on h3 "[URL][DOMAIN_NAME]" at bounding box center [419, 60] width 428 height 15
copy link "[URL][DOMAIN_NAME]"
click at [134, 214] on div at bounding box center [325, 221] width 651 height 442
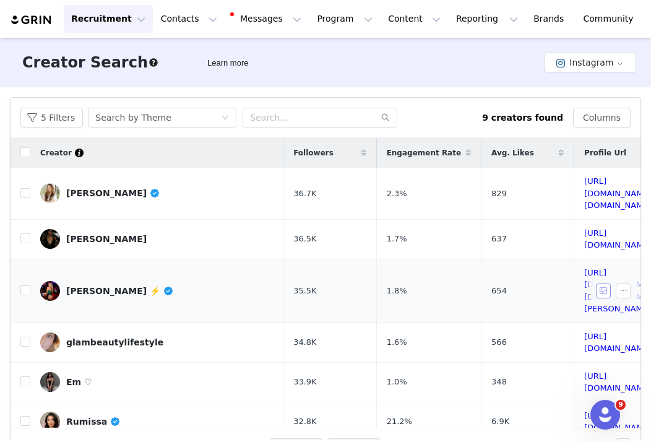
click at [530, 283] on button "button" at bounding box center [603, 290] width 15 height 15
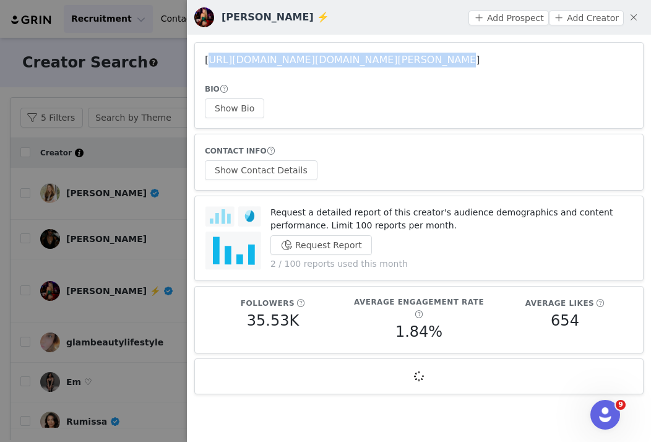
drag, startPoint x: 416, startPoint y: 57, endPoint x: 205, endPoint y: 57, distance: 211.5
click at [205, 57] on h3 "[URL][DOMAIN_NAME][DOMAIN_NAME][PERSON_NAME]" at bounding box center [419, 60] width 428 height 15
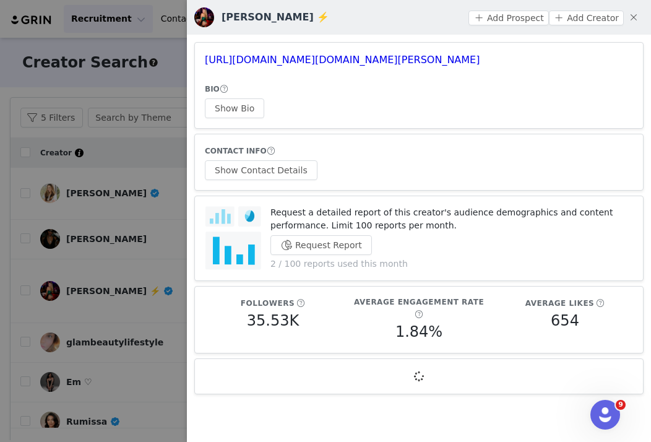
click at [113, 264] on div at bounding box center [325, 221] width 651 height 442
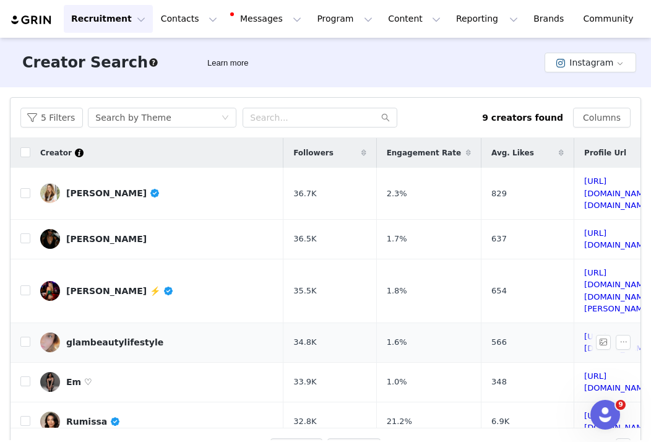
scroll to position [96, 0]
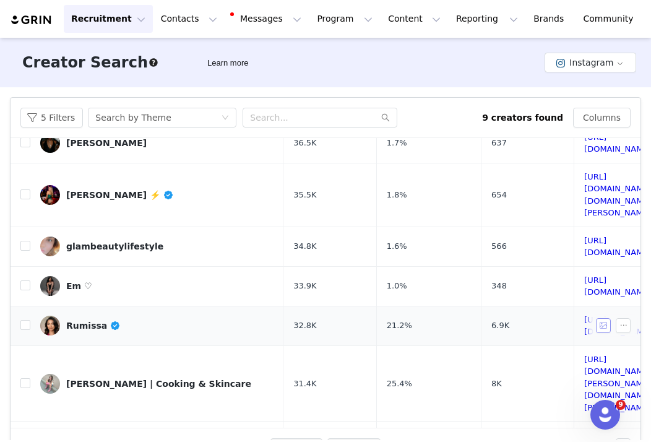
click at [530, 318] on button "button" at bounding box center [603, 325] width 15 height 15
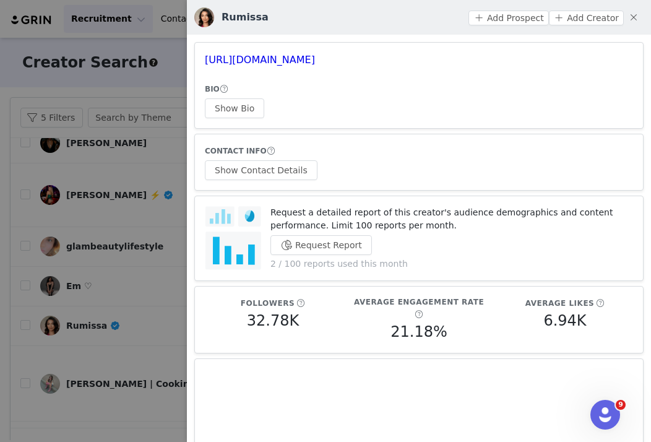
drag, startPoint x: 427, startPoint y: 59, endPoint x: 201, endPoint y: 59, distance: 225.8
click at [201, 59] on article "[URL][DOMAIN_NAME] BIO Show Bio" at bounding box center [418, 85] width 449 height 87
copy link "[URL][DOMAIN_NAME]"
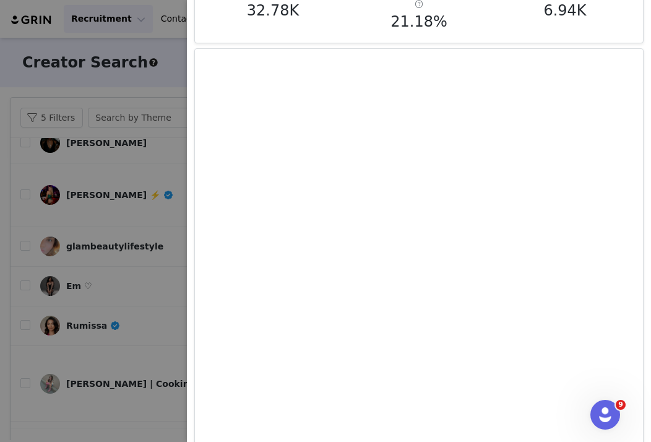
scroll to position [528, 0]
click at [140, 262] on div at bounding box center [325, 221] width 651 height 442
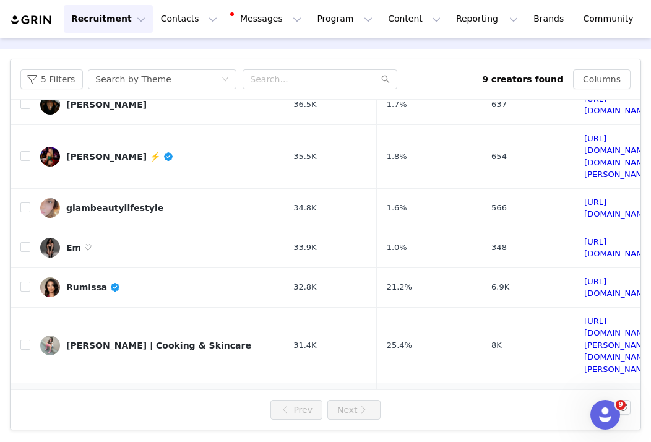
scroll to position [0, 0]
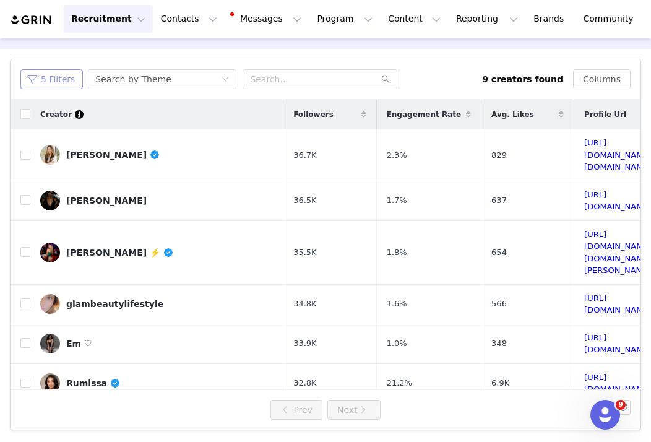
click at [59, 80] on button "5 Filters" at bounding box center [51, 79] width 62 height 20
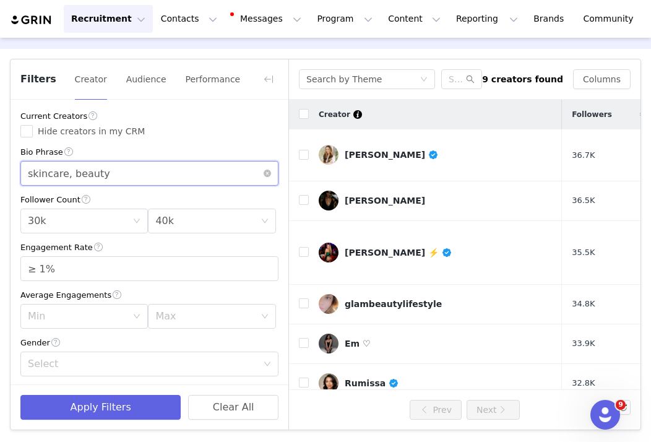
drag, startPoint x: 128, startPoint y: 168, endPoint x: 64, endPoint y: 167, distance: 64.3
click at [64, 167] on input "skincare, beauty" at bounding box center [149, 173] width 258 height 25
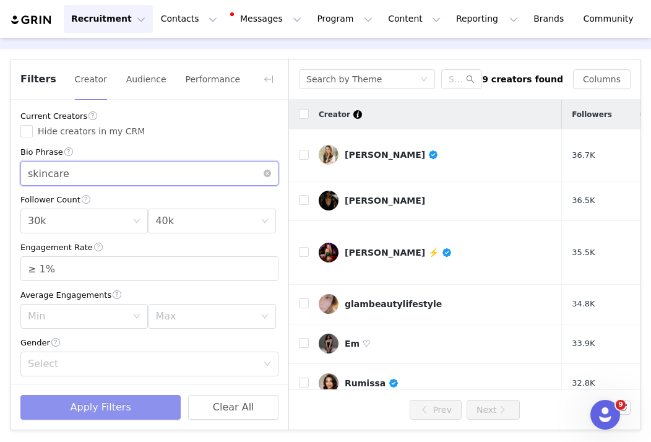
type input "skincare"
click at [127, 409] on button "Apply Filters" at bounding box center [100, 407] width 160 height 25
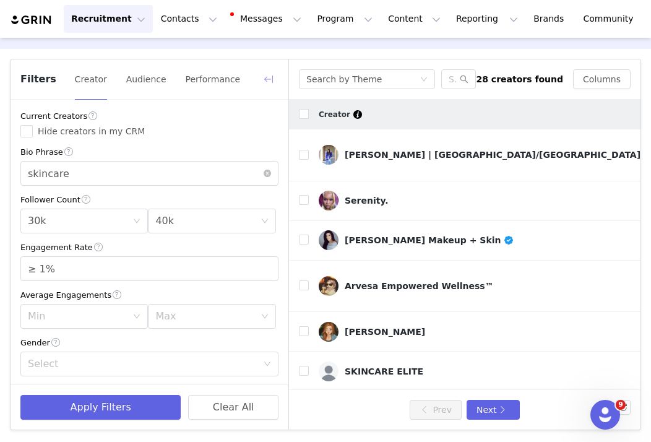
click at [267, 74] on button "button" at bounding box center [269, 79] width 20 height 20
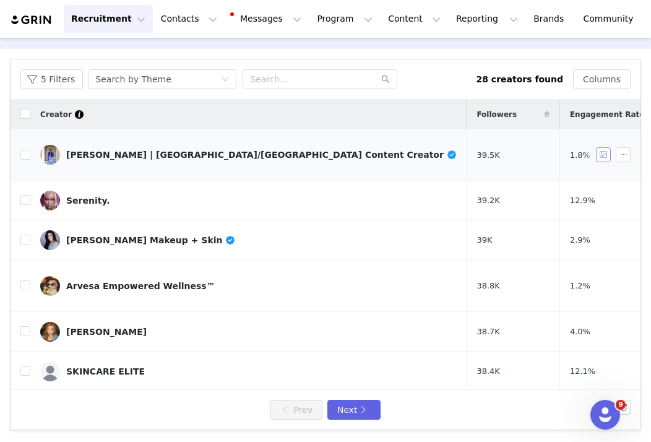
click at [530, 147] on button "button" at bounding box center [603, 154] width 15 height 15
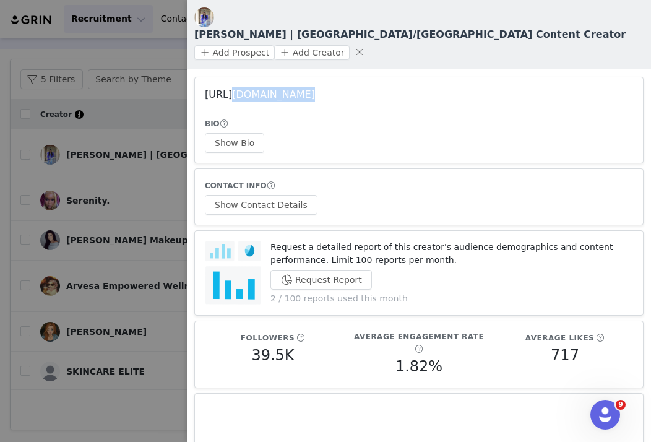
drag, startPoint x: 409, startPoint y: 69, endPoint x: 225, endPoint y: 64, distance: 184.4
click at [225, 77] on article "[URL][DOMAIN_NAME] BIO Show Bio" at bounding box center [418, 120] width 449 height 87
click at [405, 87] on h3 "[URL][DOMAIN_NAME]" at bounding box center [419, 94] width 428 height 15
drag, startPoint x: 408, startPoint y: 56, endPoint x: 312, endPoint y: 54, distance: 95.9
click at [312, 87] on h3 "[URL][DOMAIN_NAME]" at bounding box center [419, 94] width 428 height 15
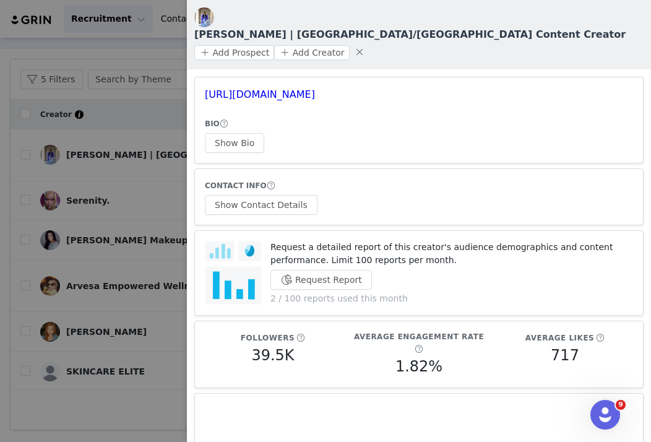
scroll to position [353, 0]
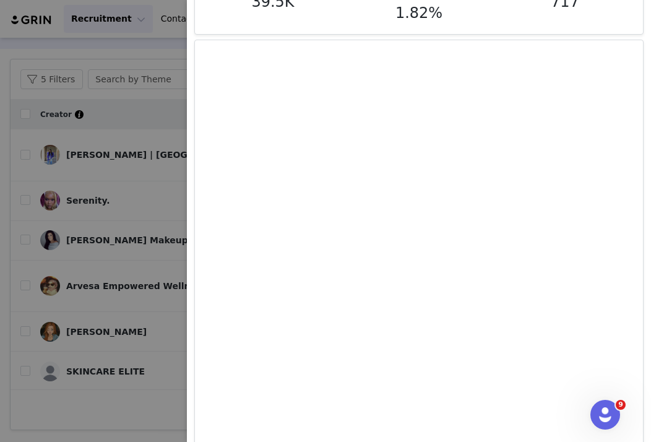
click at [127, 119] on div at bounding box center [325, 221] width 651 height 442
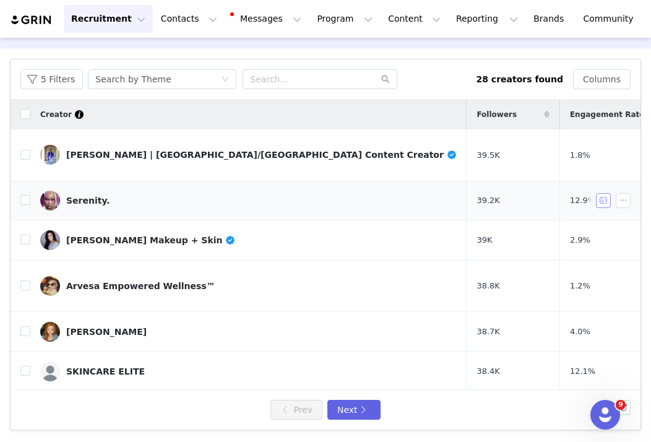
click at [530, 193] on button "button" at bounding box center [603, 200] width 15 height 15
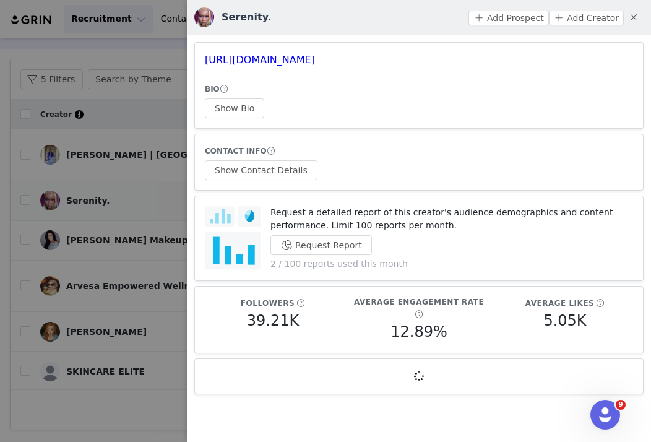
scroll to position [0, 0]
drag, startPoint x: 393, startPoint y: 61, endPoint x: 205, endPoint y: 60, distance: 188.7
click at [205, 60] on h3 "[URL][DOMAIN_NAME]" at bounding box center [419, 60] width 428 height 15
copy link "[URL][DOMAIN_NAME]"
click at [138, 208] on div at bounding box center [325, 221] width 651 height 442
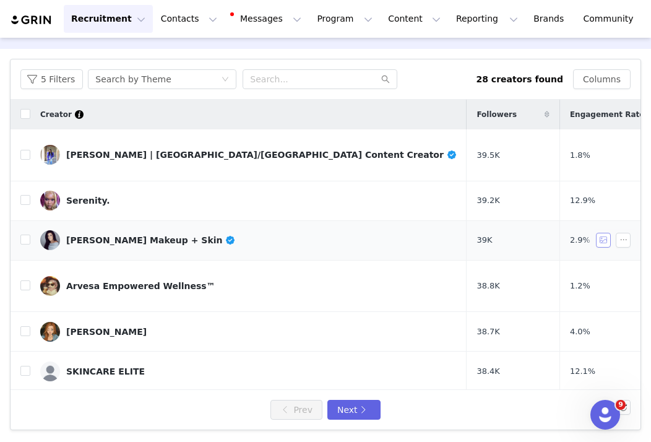
click at [530, 233] on button "button" at bounding box center [603, 240] width 15 height 15
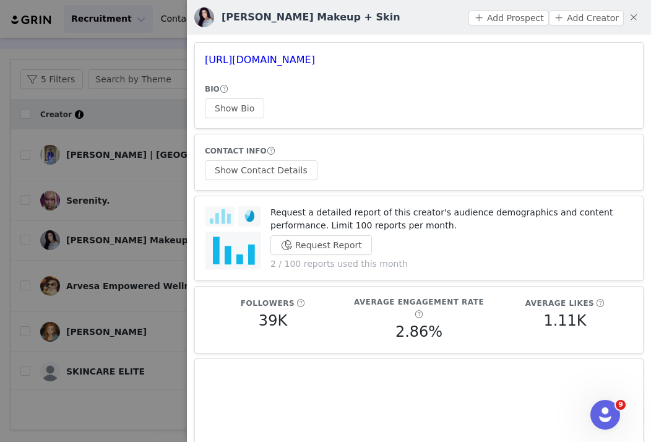
click at [132, 195] on div at bounding box center [325, 221] width 651 height 442
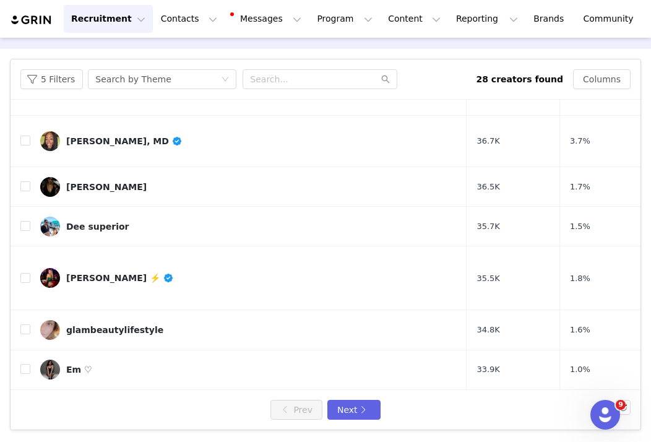
scroll to position [429, 0]
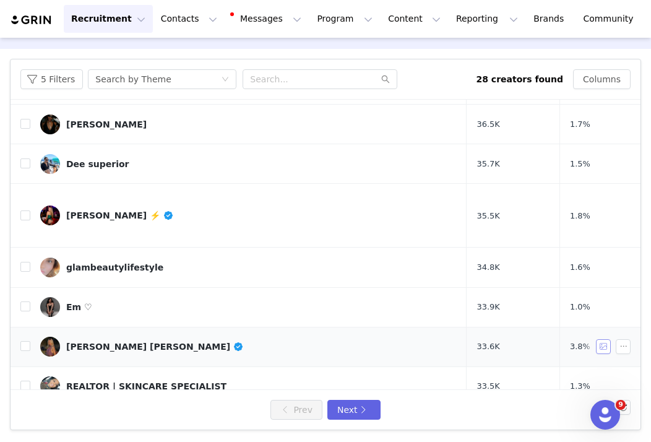
click at [530, 339] on button "button" at bounding box center [603, 346] width 15 height 15
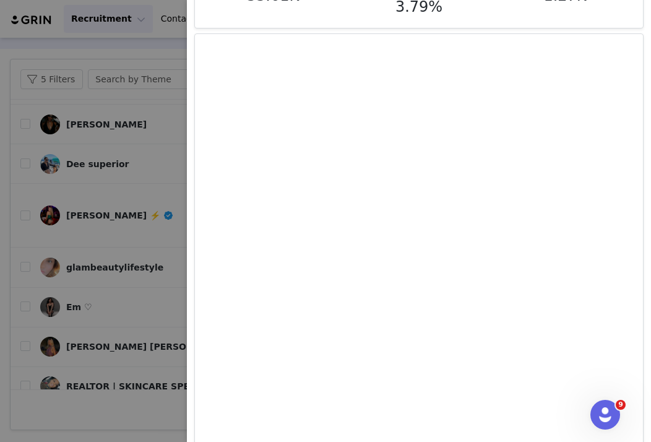
scroll to position [739, 0]
click at [53, 288] on div at bounding box center [325, 221] width 651 height 442
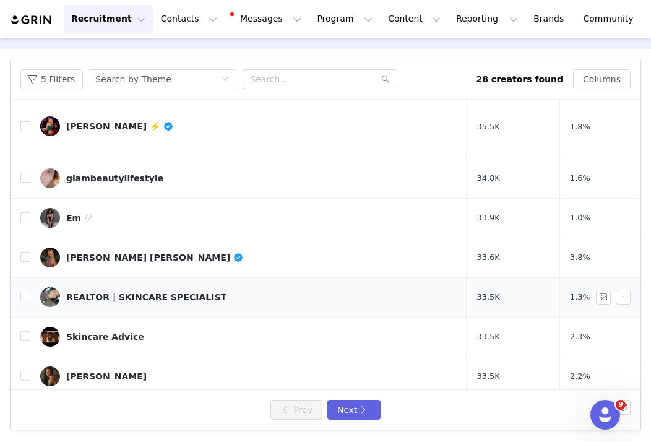
scroll to position [0, 0]
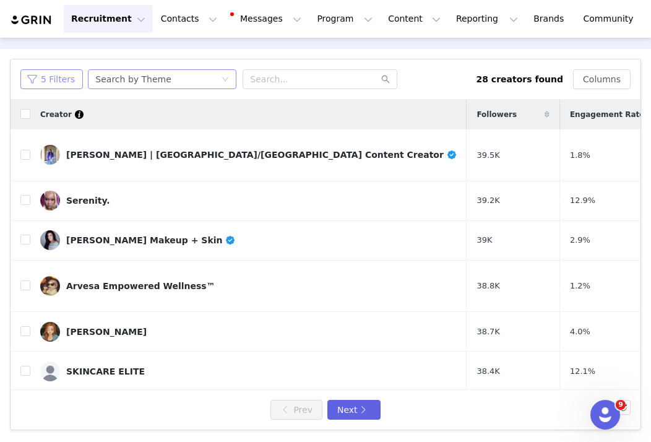
click at [63, 84] on button "5 Filters" at bounding box center [51, 79] width 62 height 20
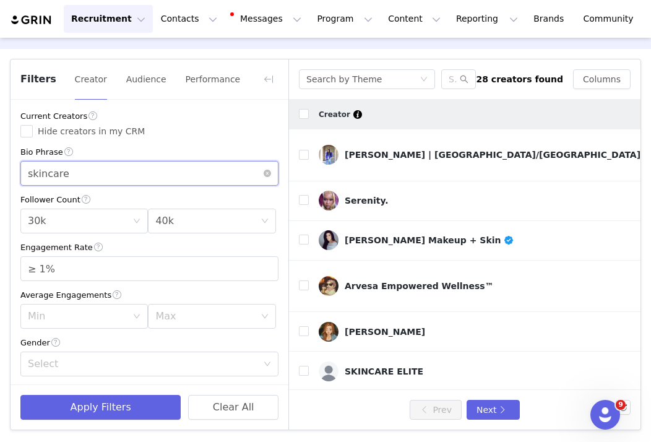
click at [84, 171] on input "skincare" at bounding box center [149, 173] width 258 height 25
click at [264, 172] on icon "icon: close-circle" at bounding box center [267, 172] width 7 height 7
click at [244, 172] on input "text" at bounding box center [149, 173] width 258 height 25
type input "beauty"
type input "≥ 2%"
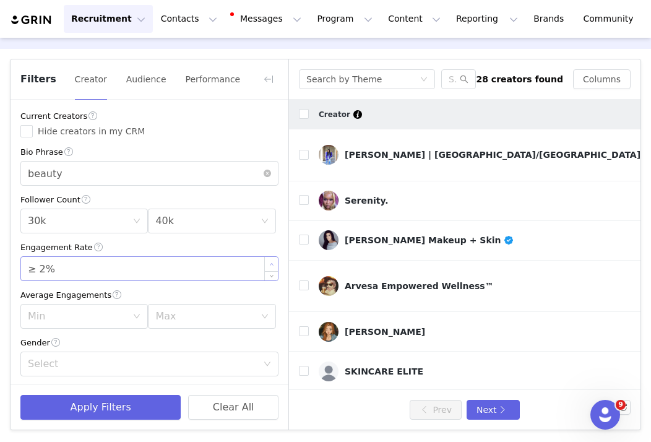
click at [276, 265] on span "Increase Value" at bounding box center [271, 264] width 13 height 14
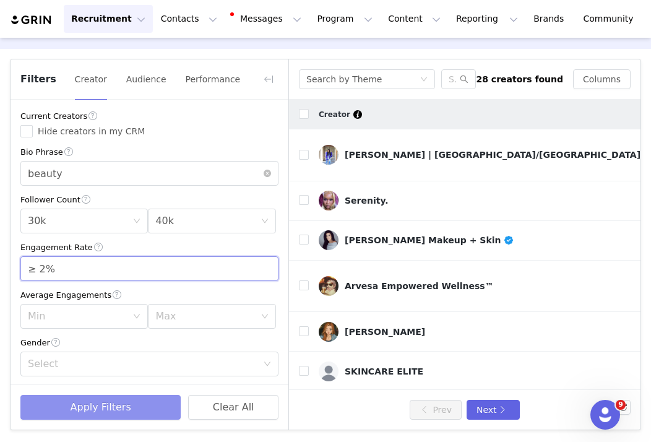
click at [144, 404] on button "Apply Filters" at bounding box center [100, 407] width 160 height 25
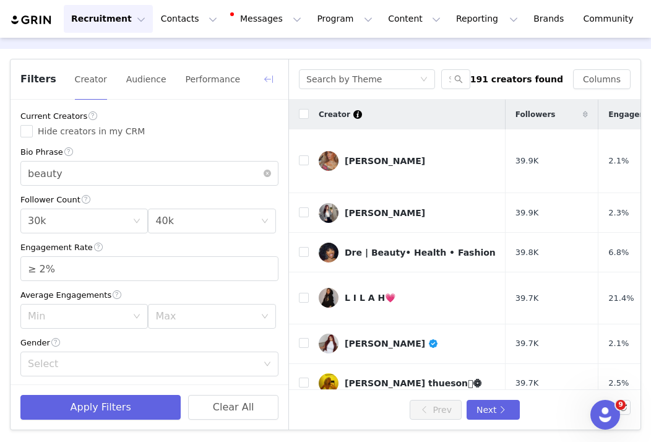
click at [272, 77] on button "button" at bounding box center [269, 79] width 20 height 20
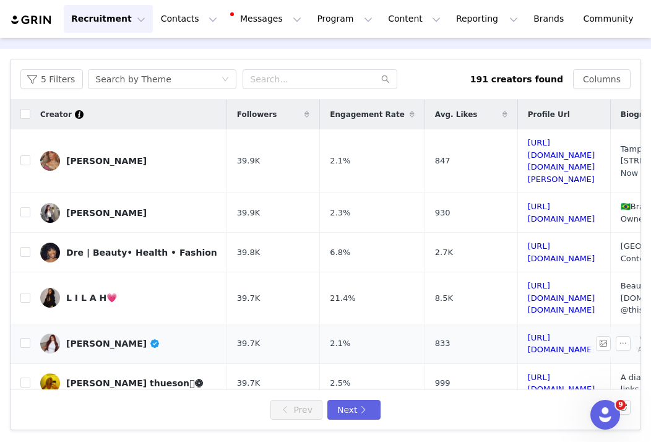
scroll to position [68, 0]
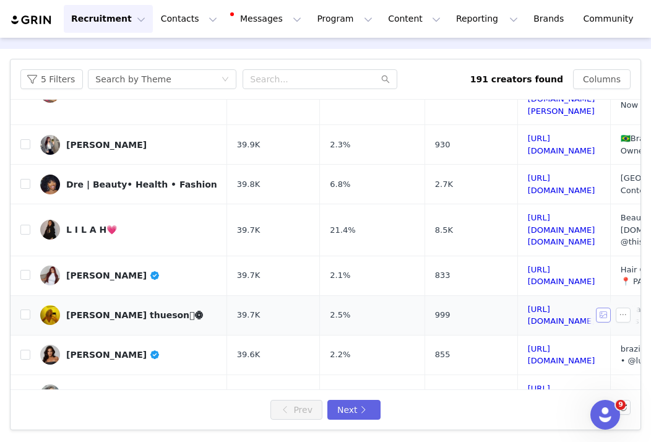
click at [530, 307] on button "button" at bounding box center [603, 314] width 15 height 15
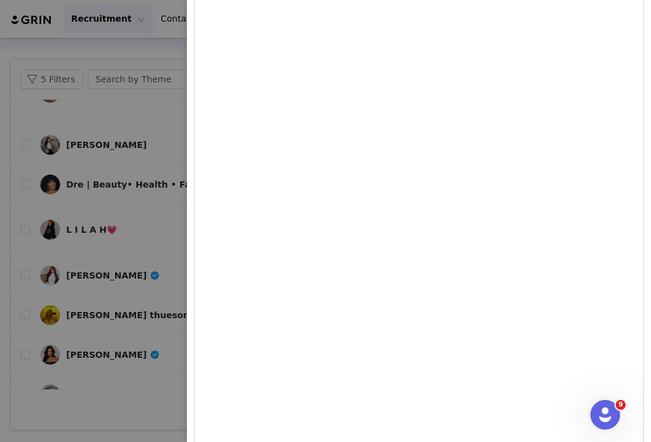
scroll to position [661, 0]
click at [112, 259] on div at bounding box center [325, 221] width 651 height 442
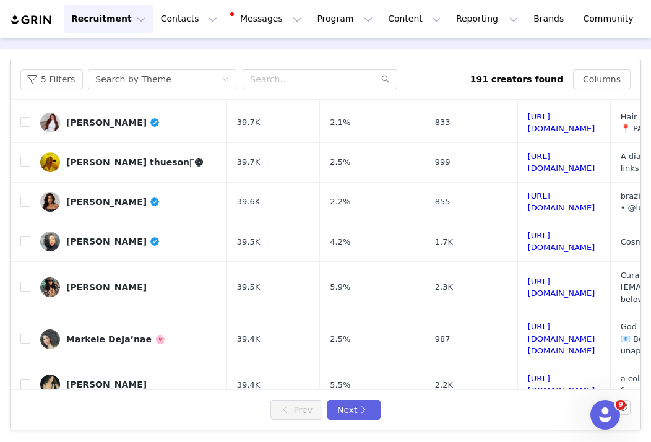
scroll to position [328, 0]
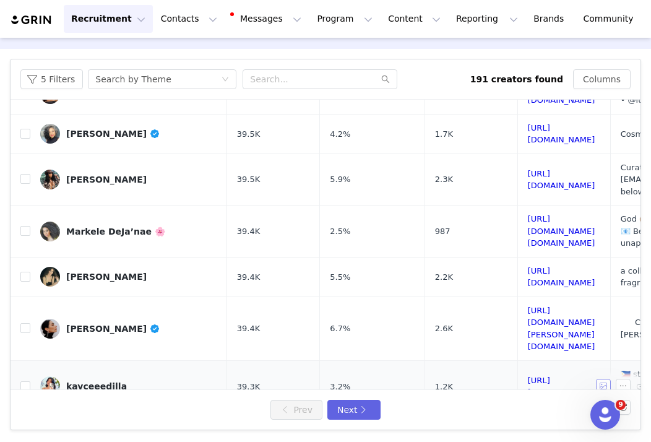
click at [530, 379] on button "button" at bounding box center [603, 386] width 15 height 15
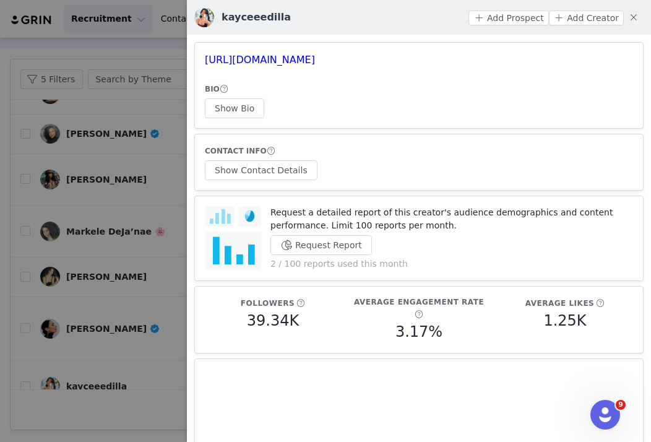
scroll to position [324, 0]
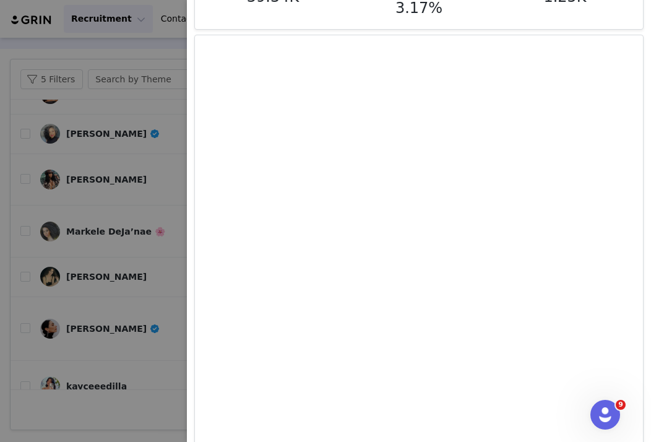
click at [91, 232] on div at bounding box center [325, 221] width 651 height 442
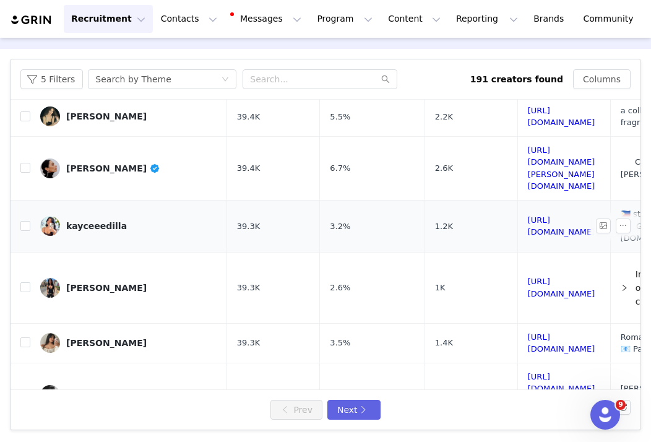
scroll to position [500, 0]
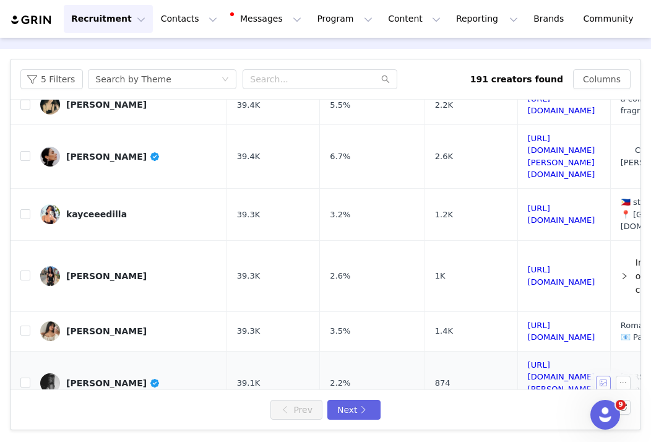
click at [530, 375] on button "button" at bounding box center [603, 382] width 15 height 15
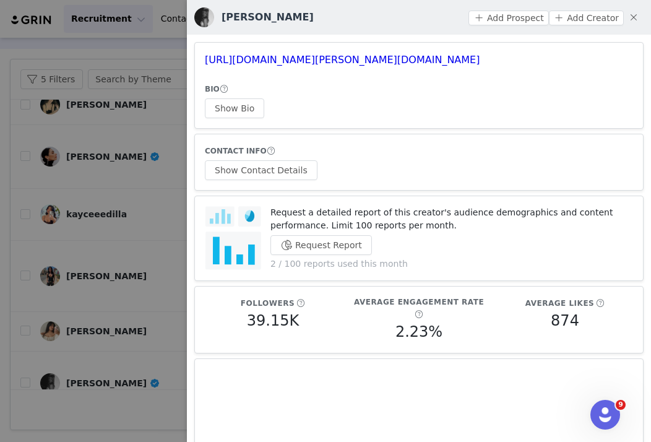
scroll to position [312, 0]
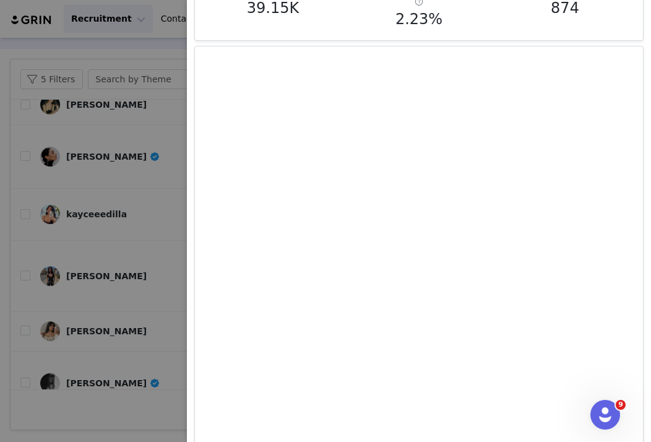
click at [129, 226] on div at bounding box center [325, 221] width 651 height 442
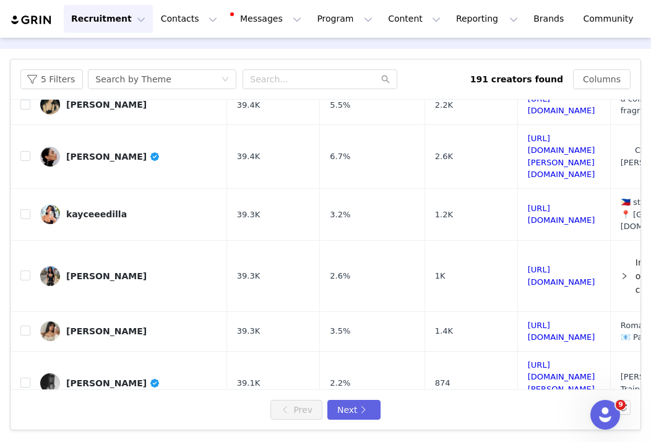
scroll to position [550, 0]
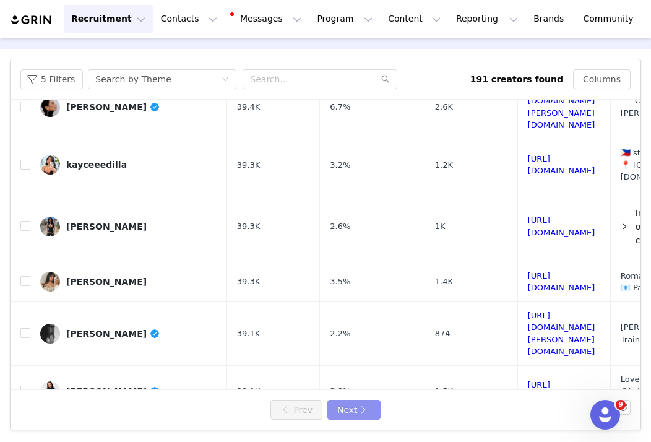
click at [358, 406] on button "Next" at bounding box center [353, 410] width 53 height 20
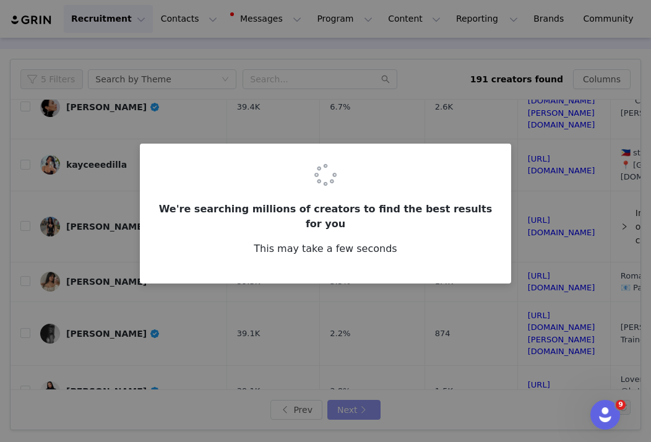
scroll to position [0, 0]
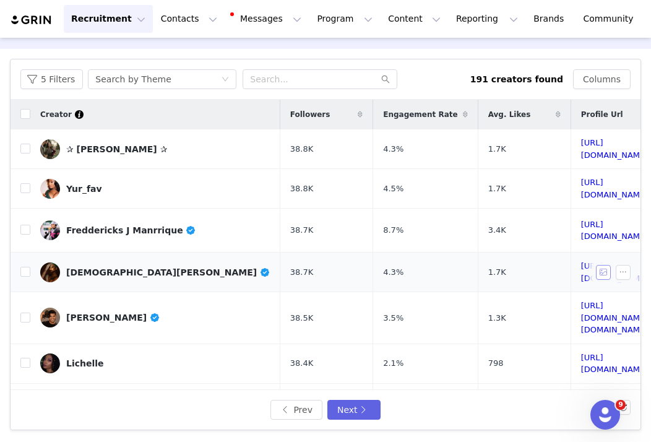
click at [530, 265] on button "button" at bounding box center [603, 272] width 15 height 15
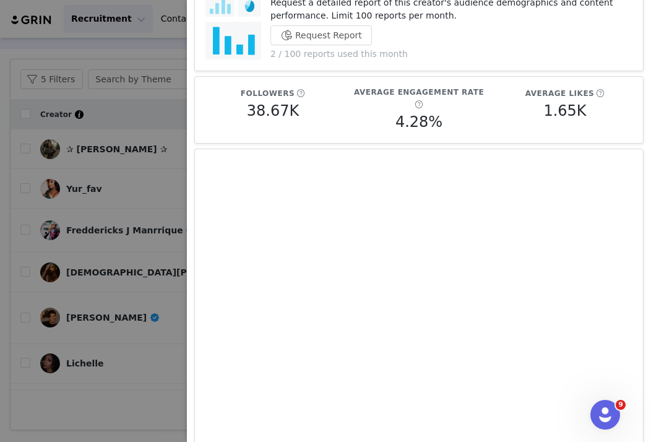
scroll to position [242, 0]
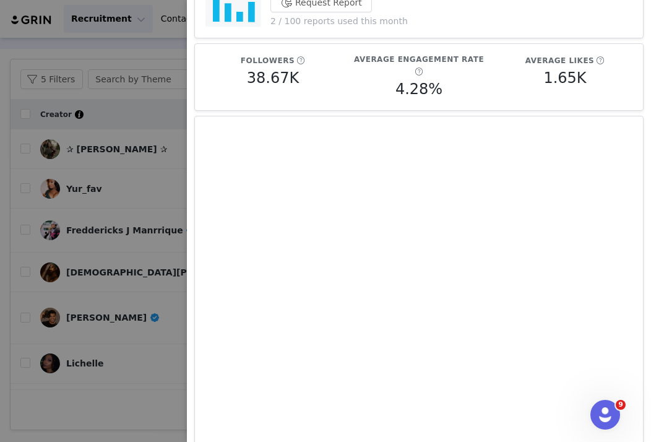
click at [70, 259] on div at bounding box center [325, 221] width 651 height 442
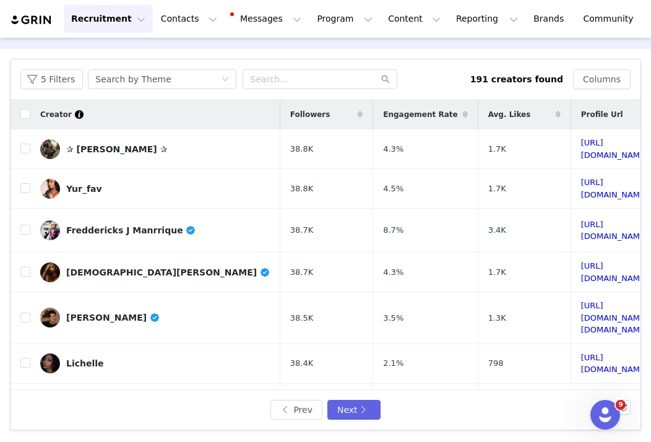
scroll to position [0, 0]
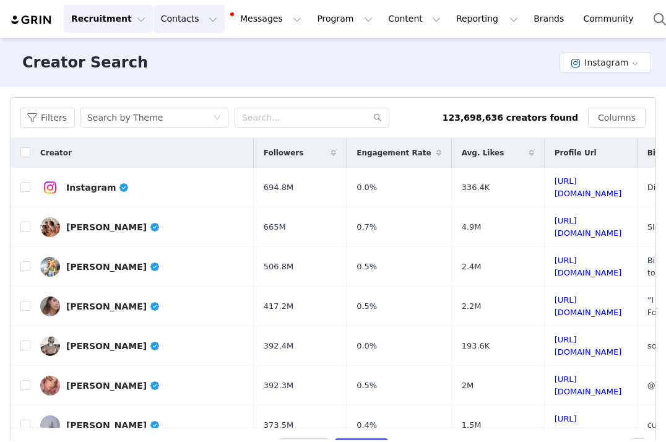
click at [196, 23] on button "Contacts Contacts" at bounding box center [188, 19] width 71 height 28
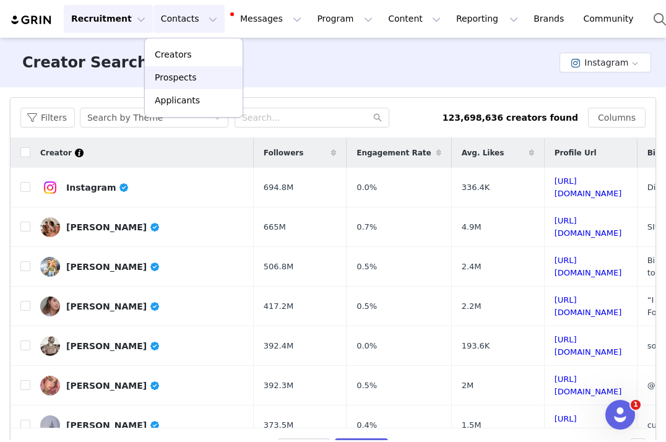
click at [192, 72] on p "Prospects" at bounding box center [175, 77] width 41 height 13
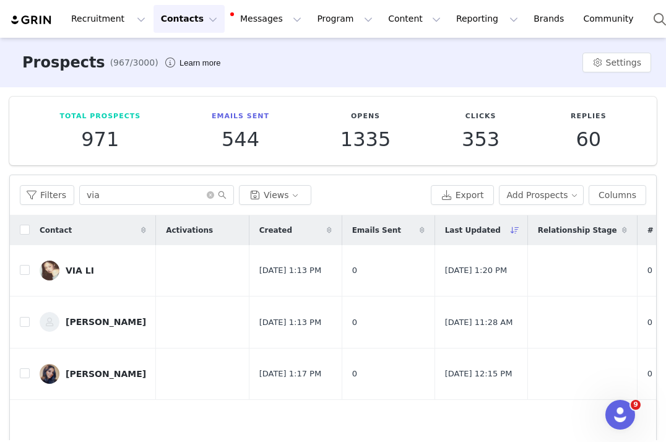
click at [194, 21] on button "Contacts Contacts" at bounding box center [188, 19] width 71 height 28
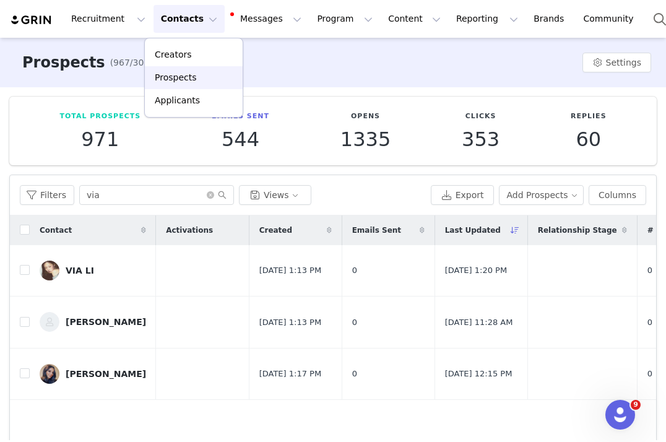
click at [190, 74] on p "Prospects" at bounding box center [175, 77] width 41 height 13
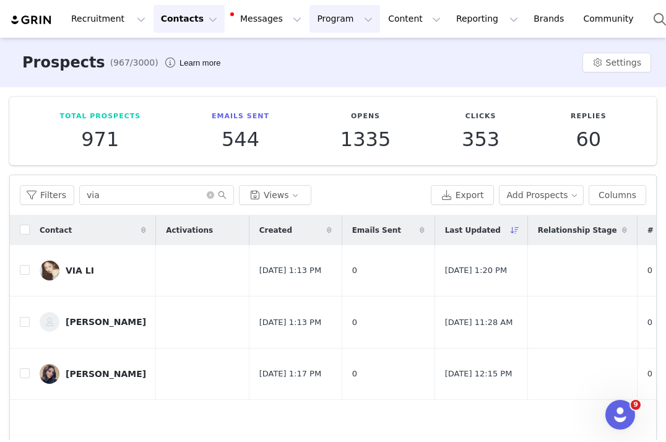
click at [333, 26] on button "Program Program" at bounding box center [344, 19] width 71 height 28
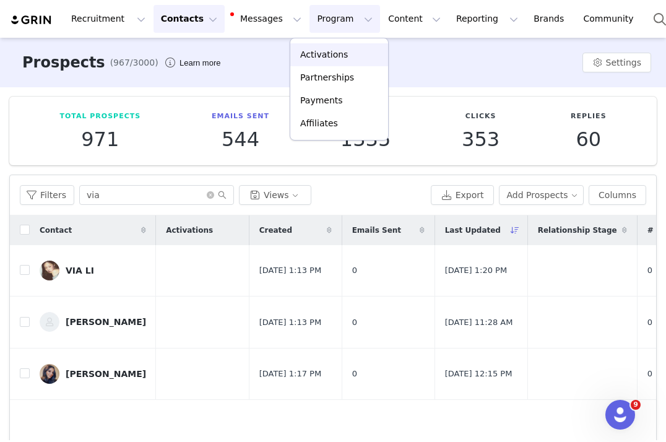
click at [325, 61] on link "Activations" at bounding box center [339, 54] width 98 height 23
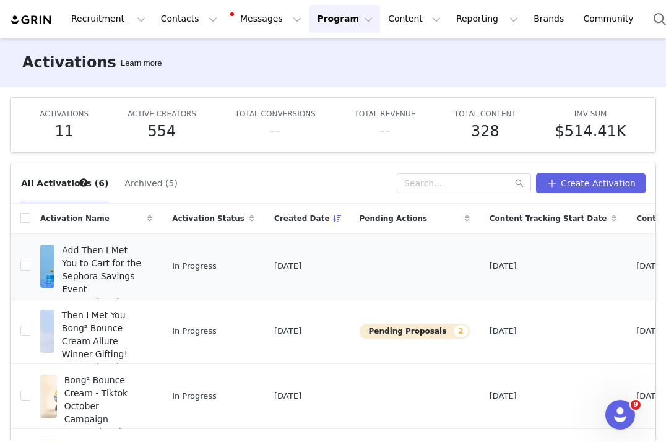
click at [106, 252] on span "Add Then I Met You to Cart for the Sephora Savings Event" at bounding box center [103, 270] width 83 height 52
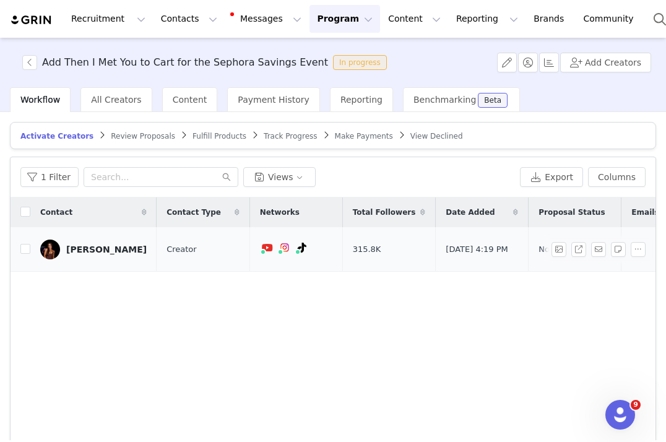
click at [118, 251] on div "Lauren Wilensky" at bounding box center [106, 249] width 80 height 10
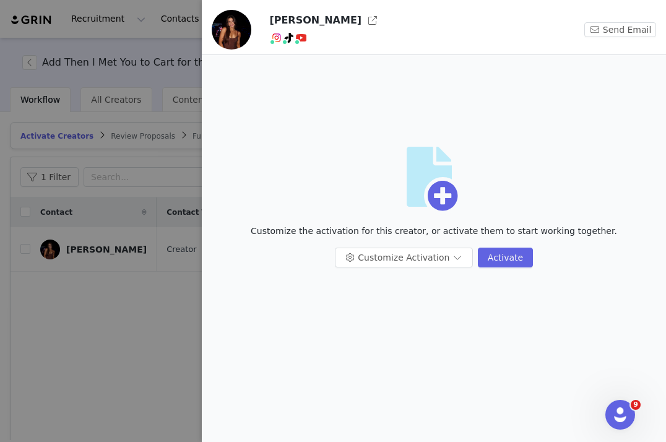
click at [132, 296] on div at bounding box center [333, 221] width 666 height 442
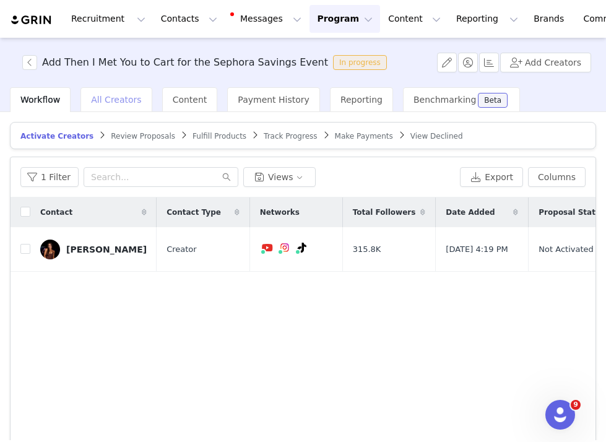
click at [128, 101] on span "All Creators" at bounding box center [116, 100] width 50 height 10
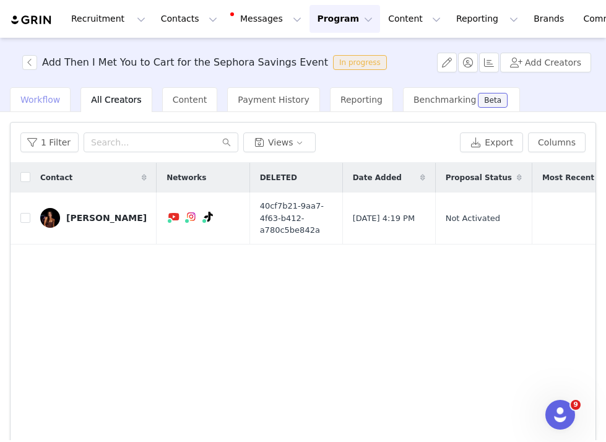
click at [66, 101] on div "Workflow" at bounding box center [40, 99] width 61 height 25
